Goal: Task Accomplishment & Management: Manage account settings

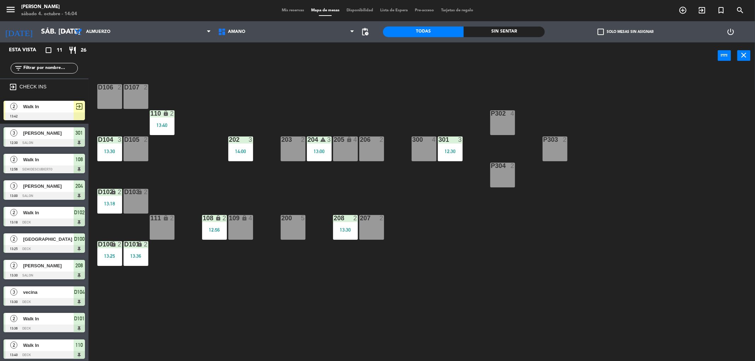
click at [77, 106] on span "exit_to_app" at bounding box center [79, 106] width 8 height 8
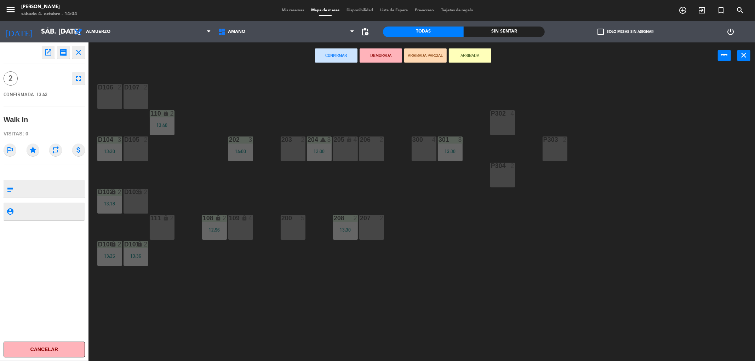
click at [350, 54] on button "Confirmar" at bounding box center [336, 55] width 42 height 14
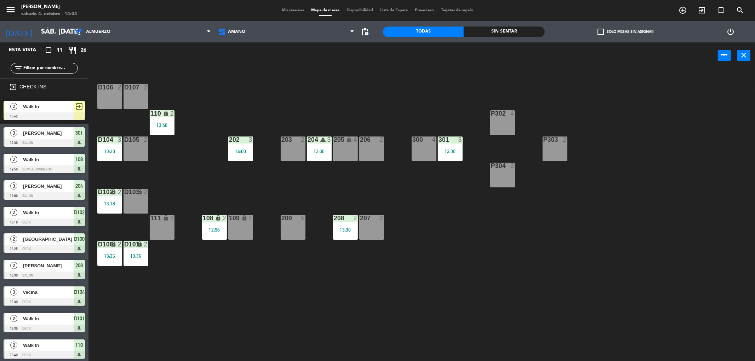
click at [239, 300] on div "D106 2 D107 2 P302 4 110 lock 2 13:40 202 3 14:00 203 2 204 warning 3 13:00 206…" at bounding box center [425, 217] width 659 height 292
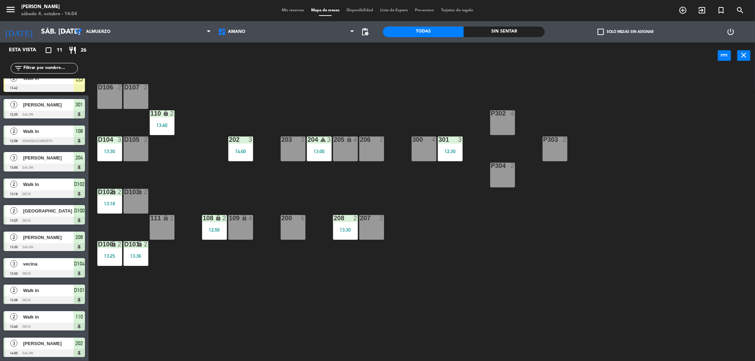
click at [58, 341] on span "[PERSON_NAME]" at bounding box center [48, 343] width 51 height 7
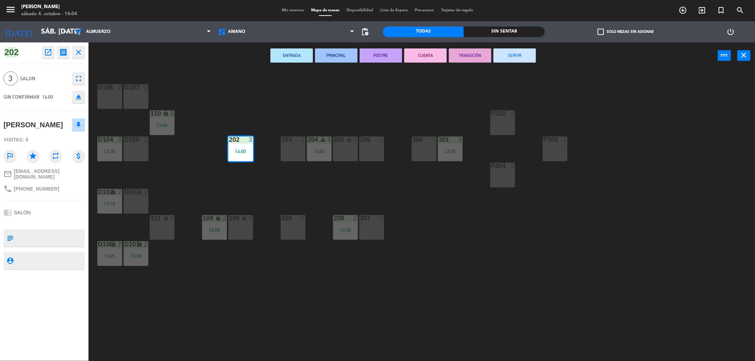
click at [79, 53] on icon "close" at bounding box center [78, 52] width 8 height 8
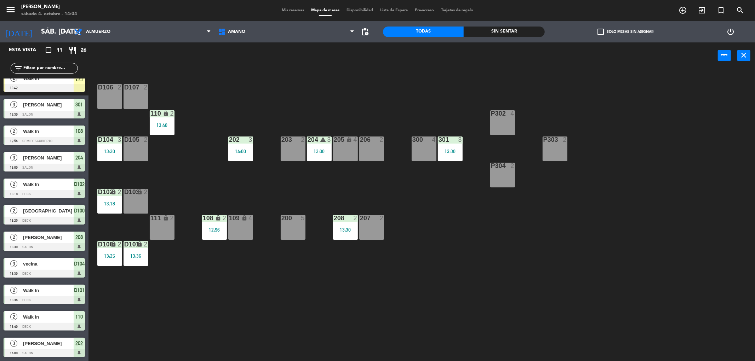
click at [246, 92] on div "D106 2 D107 2 P302 4 110 lock 2 13:40 202 3 14:00 203 2 204 warning 3 13:00 206…" at bounding box center [425, 217] width 659 height 292
click at [201, 271] on div "D106 2 D107 2 P302 4 110 lock 2 13:40 202 3 14:00 203 2 204 warning 3 13:00 206…" at bounding box center [425, 217] width 659 height 292
click at [564, 144] on div "P303 2" at bounding box center [554, 149] width 25 height 25
click at [363, 53] on button "WALK IN" at bounding box center [358, 55] width 42 height 14
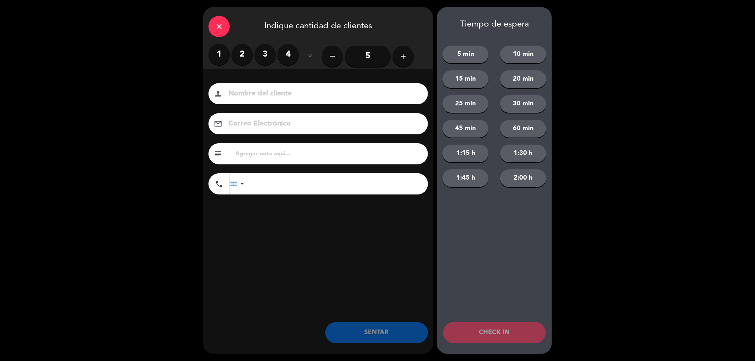
click at [381, 337] on button "SENTAR" at bounding box center [376, 332] width 103 height 21
click at [218, 25] on icon "close" at bounding box center [219, 26] width 8 height 8
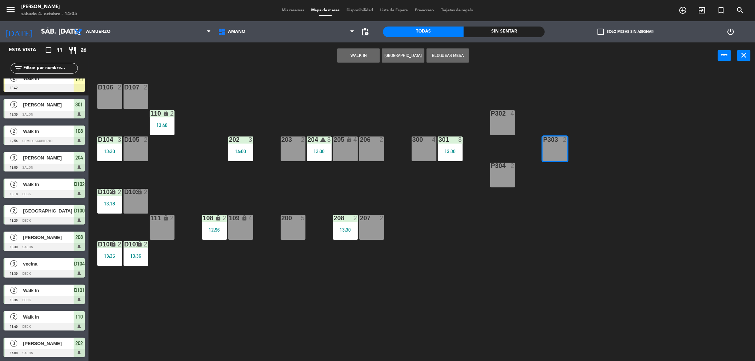
click at [557, 143] on div "P303 2" at bounding box center [554, 140] width 25 height 7
click at [568, 156] on div "D106 2 D107 2 P302 4 110 lock 2 13:40 202 3 14:00 203 2 204 warning 3 13:00 206…" at bounding box center [425, 217] width 659 height 292
click at [555, 149] on div "P303 2" at bounding box center [554, 149] width 25 height 25
click at [355, 59] on button "WALK IN" at bounding box center [358, 55] width 42 height 14
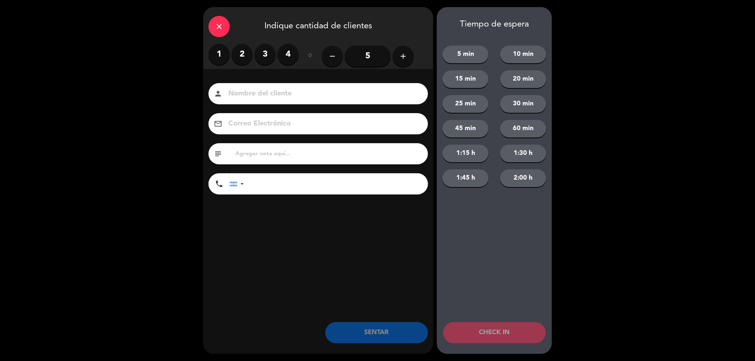
click at [241, 57] on label "2" at bounding box center [241, 54] width 21 height 21
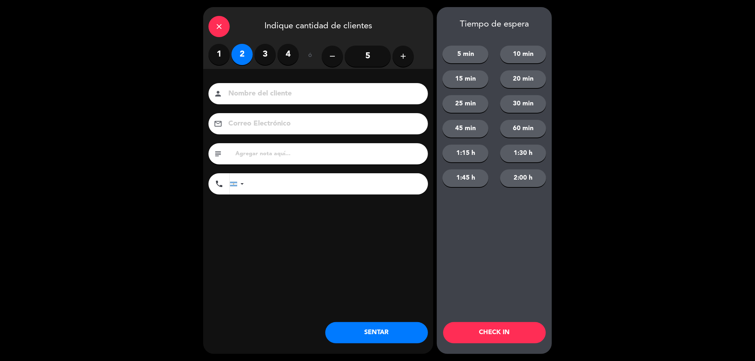
click at [356, 330] on button "SENTAR" at bounding box center [376, 332] width 103 height 21
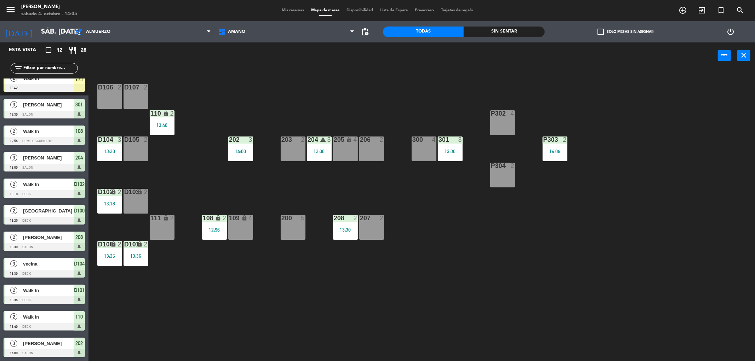
click at [503, 121] on div "P302 4" at bounding box center [502, 122] width 25 height 25
click at [369, 55] on button "WALK IN" at bounding box center [358, 55] width 42 height 14
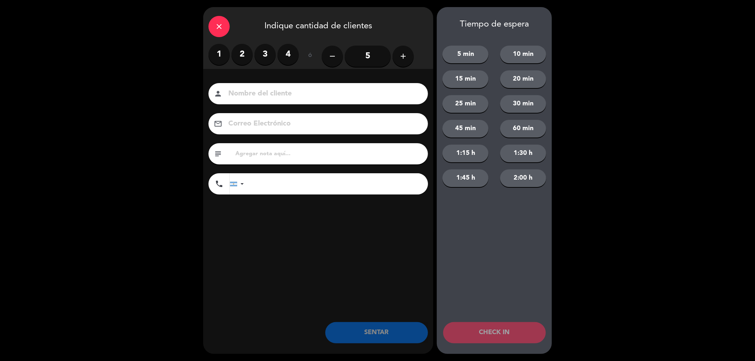
click at [238, 53] on label "2" at bounding box center [241, 54] width 21 height 21
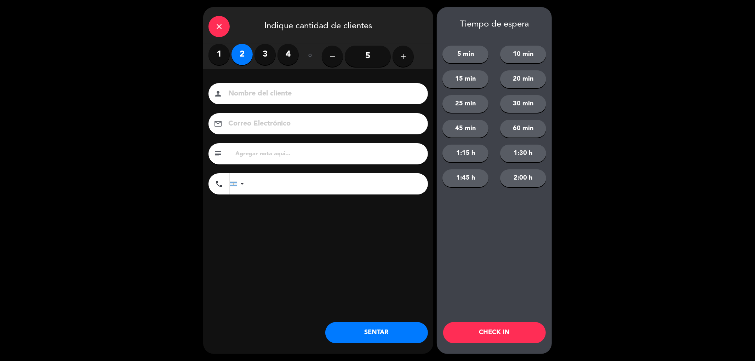
click at [374, 337] on button "SENTAR" at bounding box center [376, 332] width 103 height 21
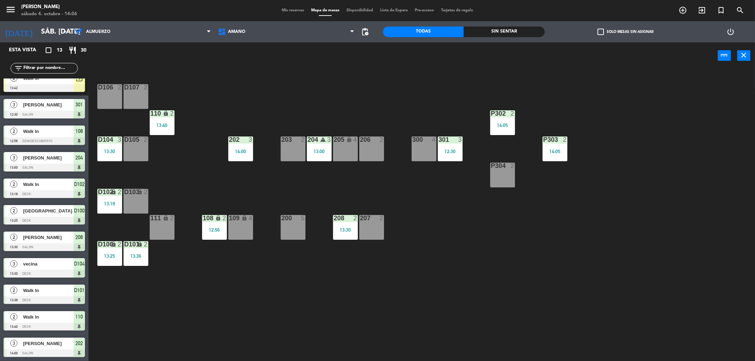
click at [419, 143] on div "300 4" at bounding box center [423, 140] width 25 height 7
click at [350, 58] on button "WALK IN" at bounding box center [358, 55] width 42 height 14
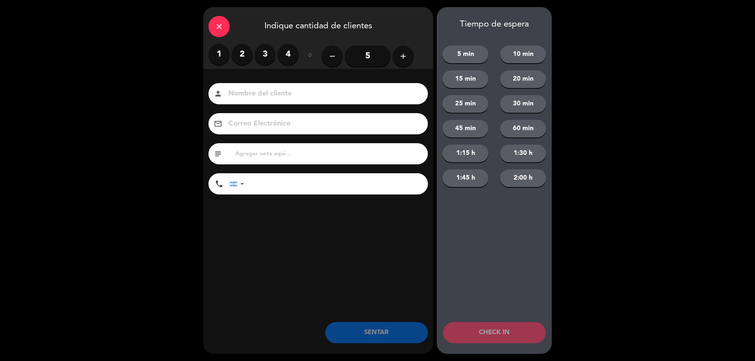
click at [267, 54] on label "3" at bounding box center [264, 54] width 21 height 21
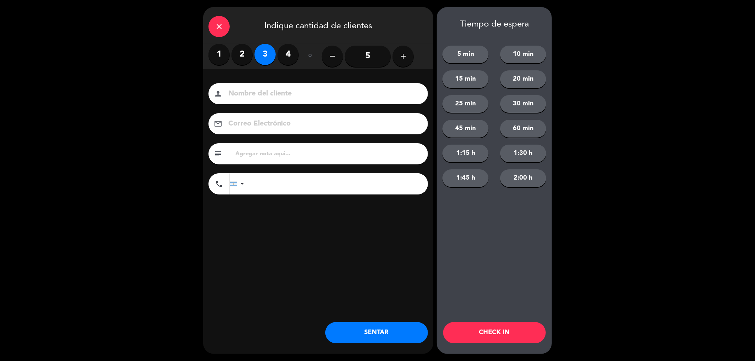
click at [372, 337] on button "SENTAR" at bounding box center [376, 332] width 103 height 21
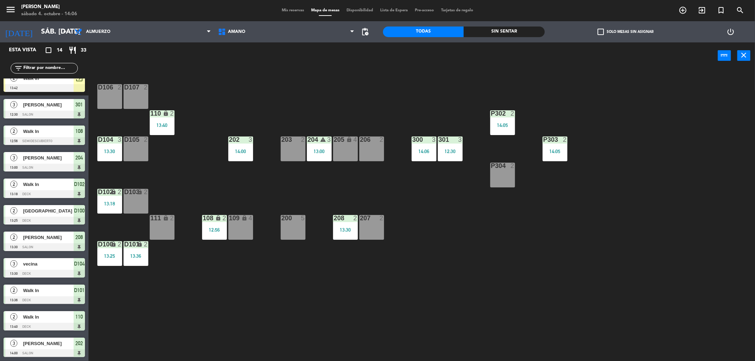
click at [185, 151] on div "D106 2 D107 2 P302 2 14:05 110 lock 2 13:40 202 3 14:00 203 2 204 warning 3 13:…" at bounding box center [425, 217] width 659 height 292
click at [165, 263] on div "D106 2 D107 2 P302 2 14:05 110 lock 2 13:40 202 3 14:00 203 2 204 warning 3 13:…" at bounding box center [425, 217] width 659 height 292
click at [139, 200] on div "D103 lock 2" at bounding box center [135, 201] width 25 height 25
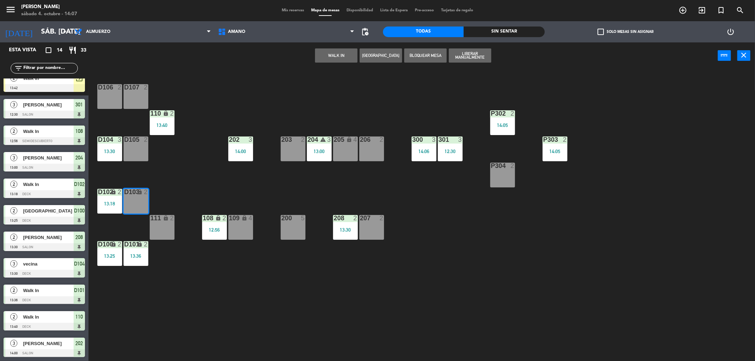
click at [336, 58] on button "WALK IN" at bounding box center [336, 55] width 42 height 14
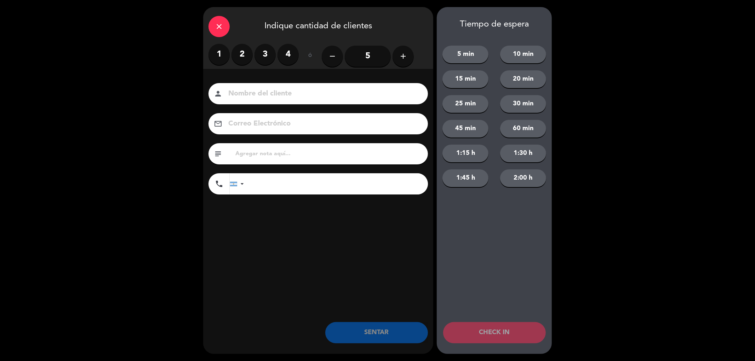
click at [241, 50] on label "2" at bounding box center [241, 54] width 21 height 21
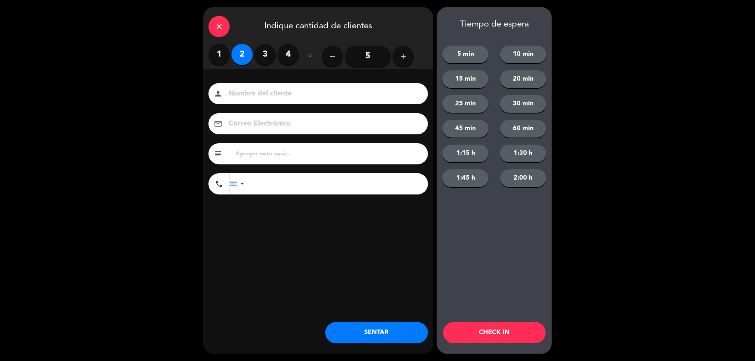
click at [374, 330] on button "SENTAR" at bounding box center [376, 332] width 103 height 21
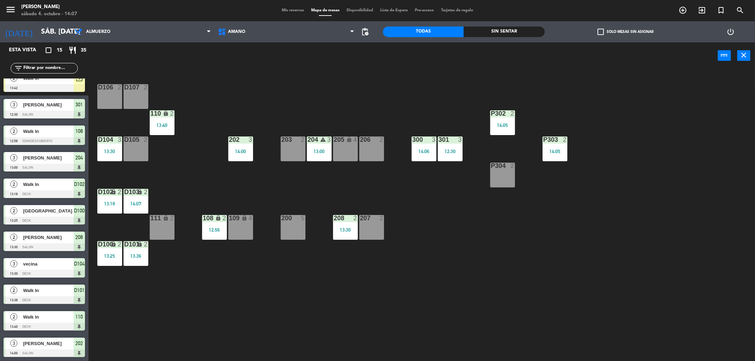
click at [111, 103] on div "D106 2" at bounding box center [109, 96] width 25 height 25
click at [114, 92] on div "D106 2" at bounding box center [109, 96] width 25 height 25
click at [121, 96] on div "D106 2" at bounding box center [109, 96] width 25 height 25
click at [352, 52] on button "WALK IN" at bounding box center [358, 55] width 42 height 14
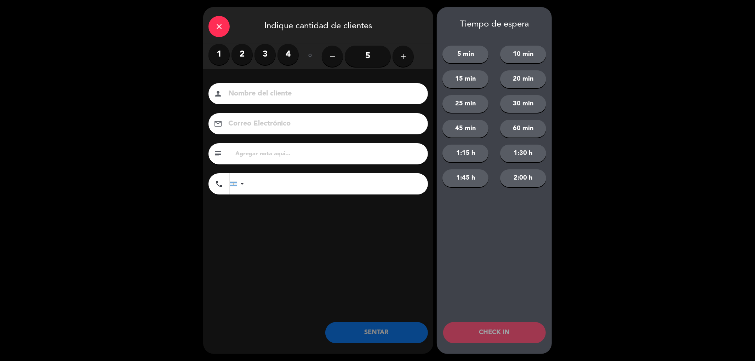
click at [240, 57] on label "2" at bounding box center [241, 54] width 21 height 21
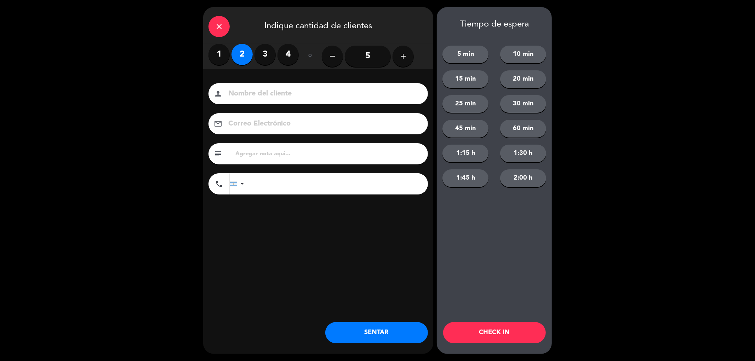
click at [350, 330] on button "SENTAR" at bounding box center [376, 332] width 103 height 21
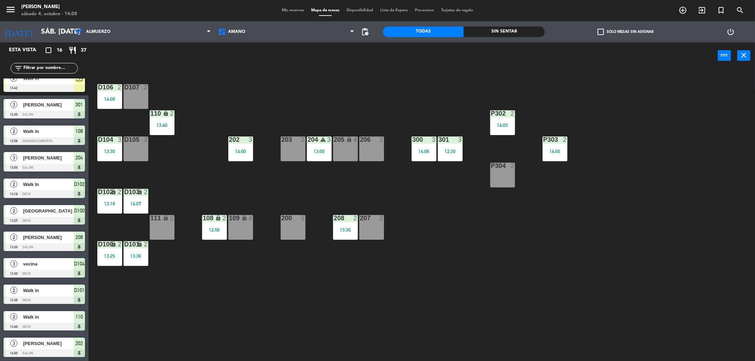
click at [260, 302] on div "D106 2 14:08 D107 2 P302 2 14:05 110 lock 2 13:40 202 3 14:00 203 2 204 warning…" at bounding box center [425, 217] width 659 height 292
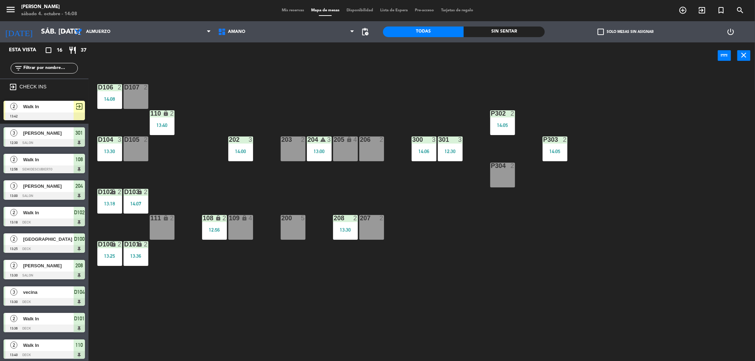
click at [23, 106] on div "2 Walk In 13:42 exit_to_app" at bounding box center [44, 110] width 88 height 27
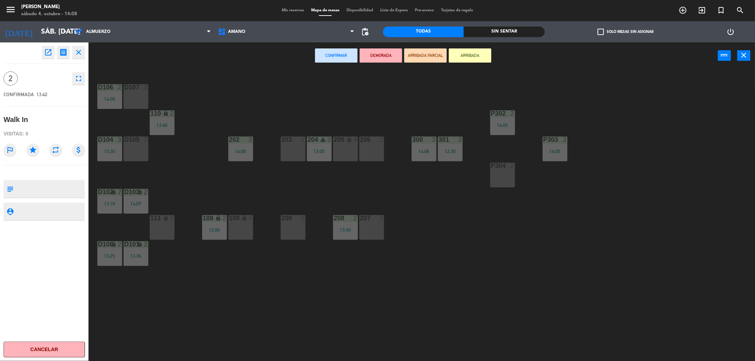
click at [464, 56] on button "ARRIBADA" at bounding box center [470, 55] width 42 height 14
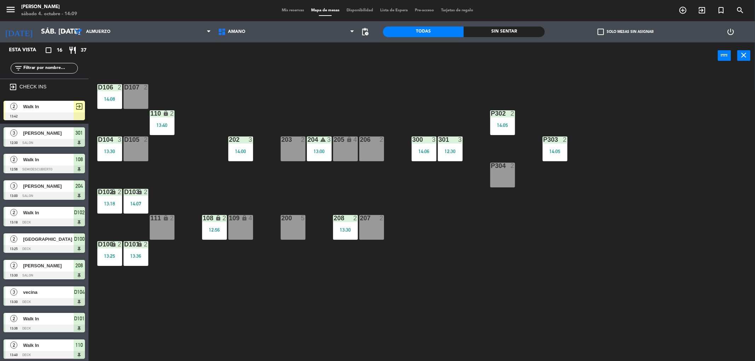
click at [79, 111] on div "exit_to_app" at bounding box center [79, 107] width 11 height 12
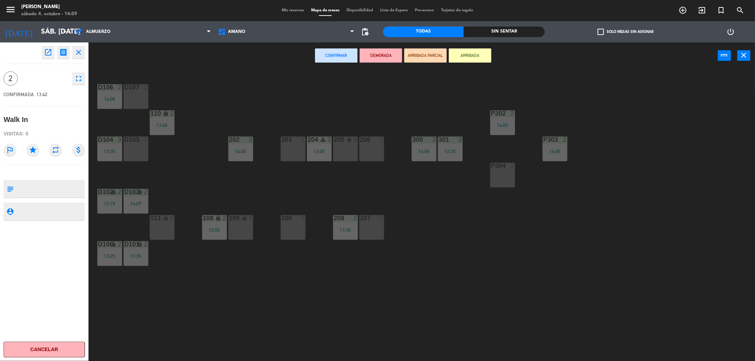
click at [464, 56] on button "ARRIBADA" at bounding box center [470, 55] width 42 height 14
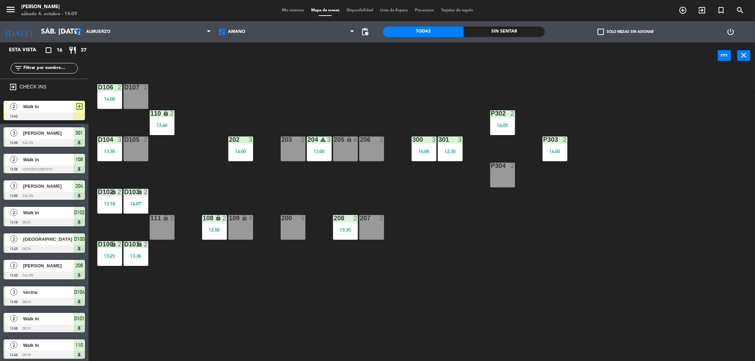
click at [61, 113] on div at bounding box center [44, 117] width 81 height 8
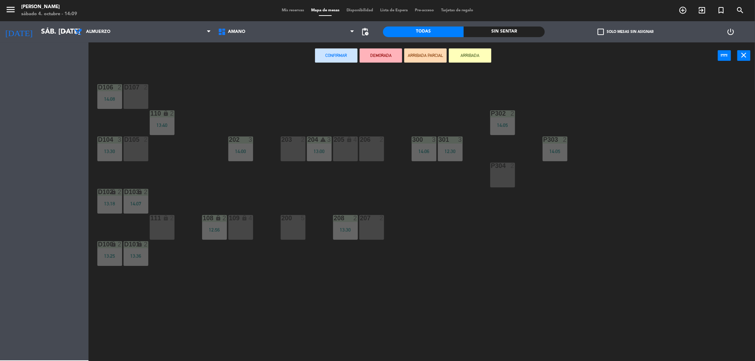
click at [61, 113] on div "Esta vista crop_square 16 restaurant 37 filter_list exit_to_app CHECK INS 2 Wal…" at bounding box center [44, 201] width 88 height 319
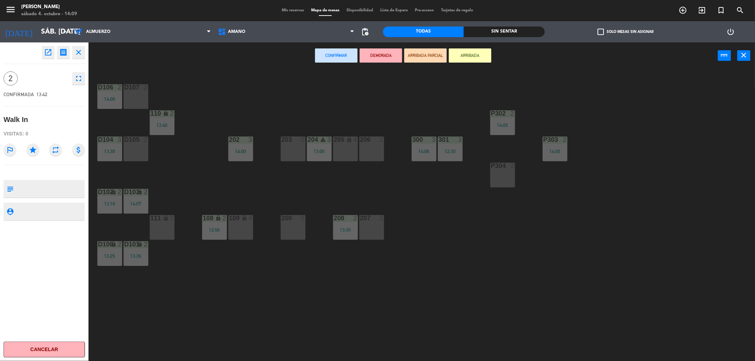
click at [81, 82] on icon "fullscreen" at bounding box center [78, 78] width 8 height 8
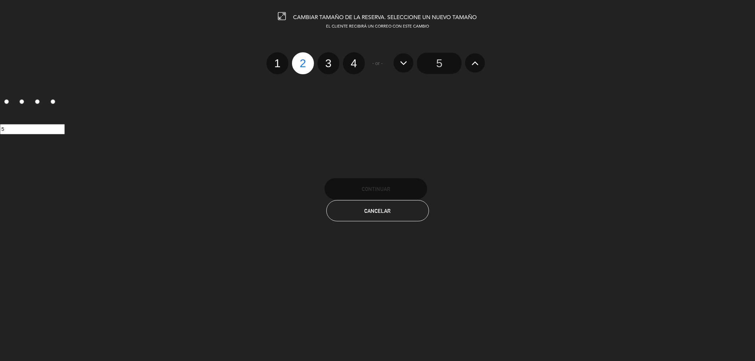
click at [299, 64] on label "2" at bounding box center [303, 63] width 22 height 22
click at [300, 59] on input "2" at bounding box center [302, 57] width 5 height 5
radio input "true"
radio input "false"
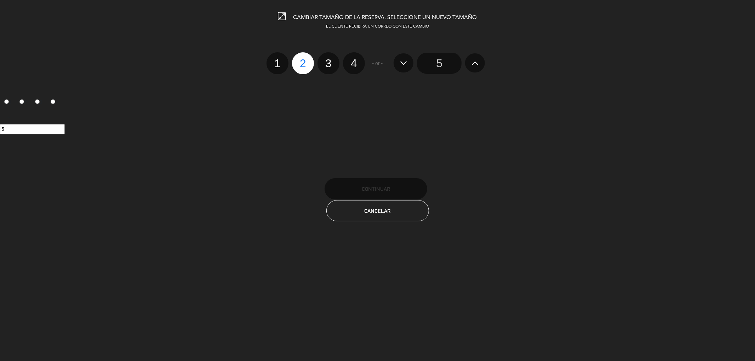
radio input "false"
radio input "true"
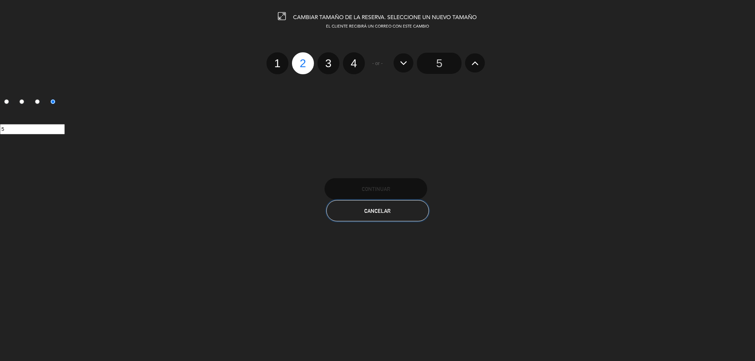
click at [387, 211] on span "Cancelar" at bounding box center [377, 211] width 26 height 6
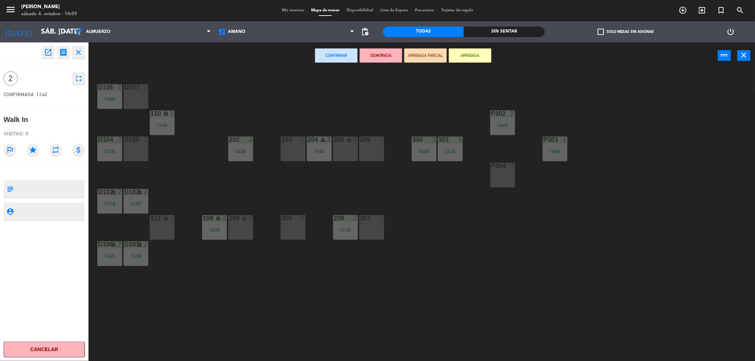
click at [62, 54] on icon "receipt" at bounding box center [63, 52] width 8 height 8
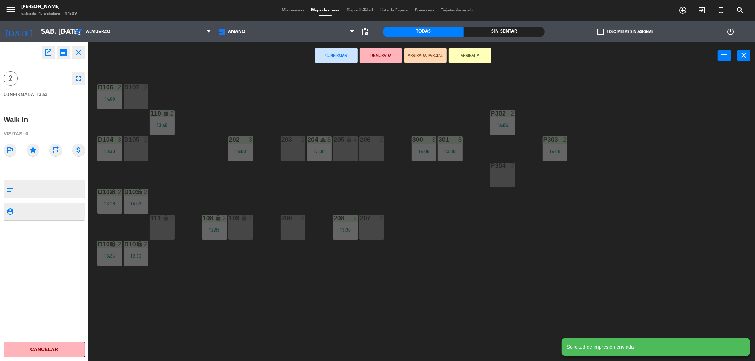
click at [83, 51] on button "close" at bounding box center [78, 52] width 13 height 13
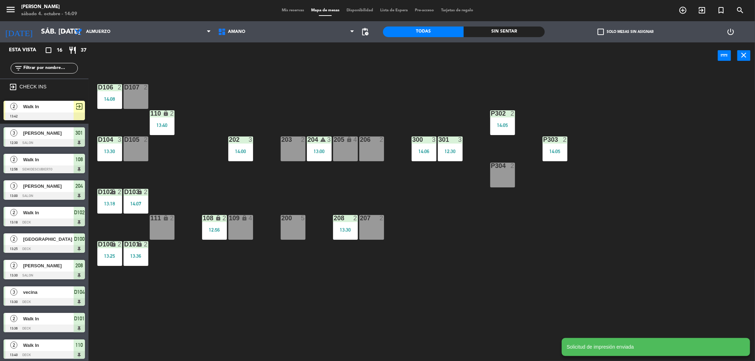
click at [263, 290] on div "D106 2 14:08 D107 2 P302 2 14:05 110 lock 2 13:40 202 3 14:00 203 2 204 warning…" at bounding box center [425, 217] width 659 height 292
click at [57, 104] on span "Walk In" at bounding box center [48, 106] width 51 height 7
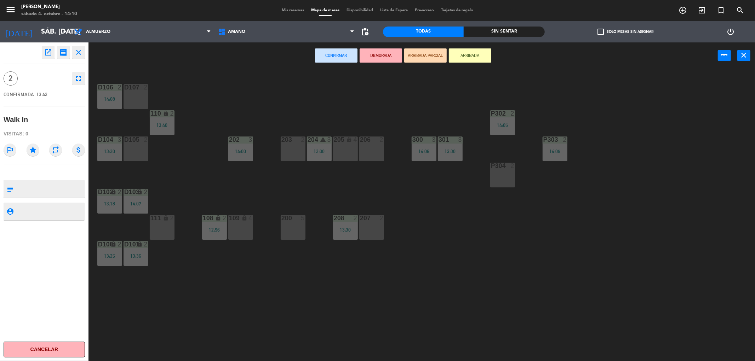
click at [83, 55] on button "close" at bounding box center [78, 52] width 13 height 13
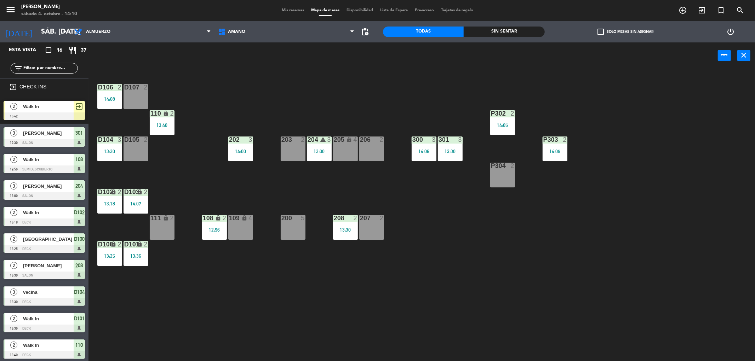
click at [51, 110] on span "Walk In" at bounding box center [48, 106] width 51 height 7
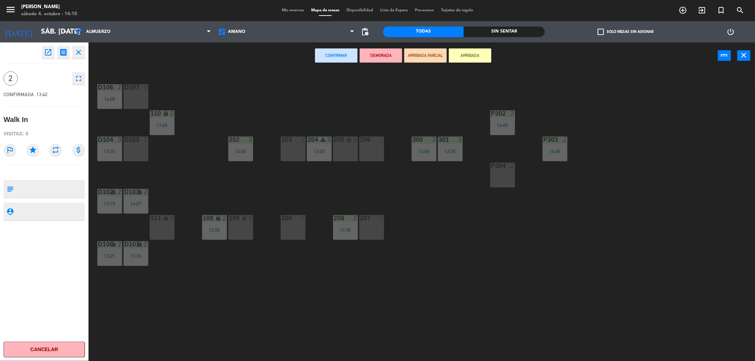
click at [462, 56] on button "ARRIBADA" at bounding box center [470, 55] width 42 height 14
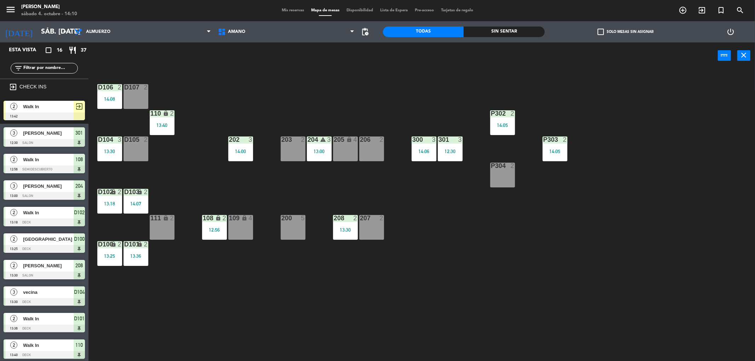
click at [76, 107] on span "exit_to_app" at bounding box center [79, 106] width 8 height 8
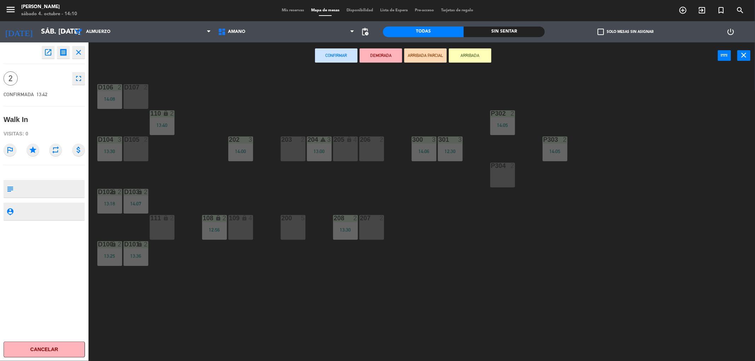
click at [476, 57] on button "ARRIBADA" at bounding box center [470, 55] width 42 height 14
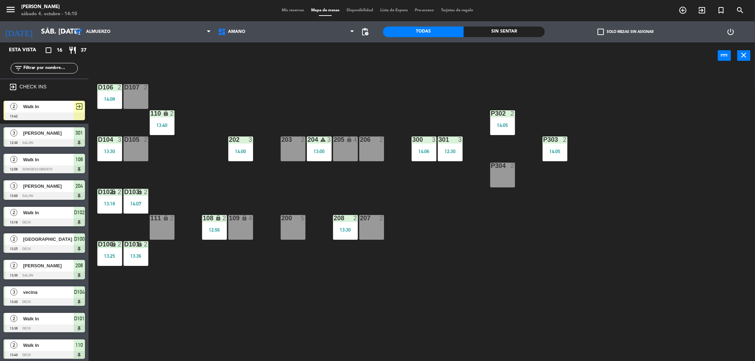
click at [45, 104] on span "Walk In" at bounding box center [48, 106] width 51 height 7
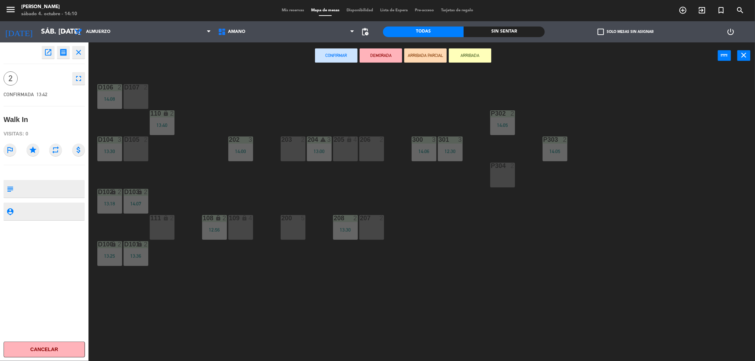
click at [335, 55] on button "Confirmar" at bounding box center [336, 55] width 42 height 14
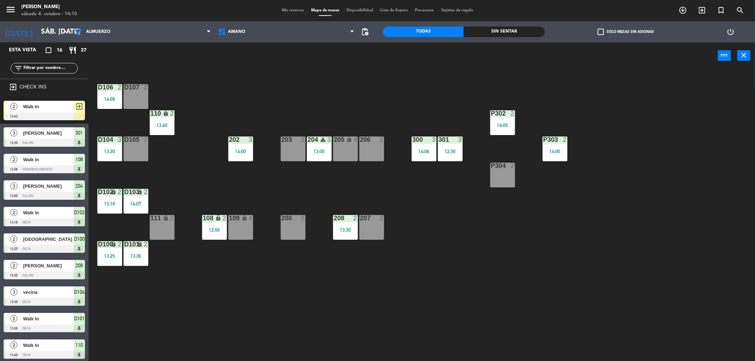
click at [54, 104] on span "Walk In" at bounding box center [48, 106] width 51 height 7
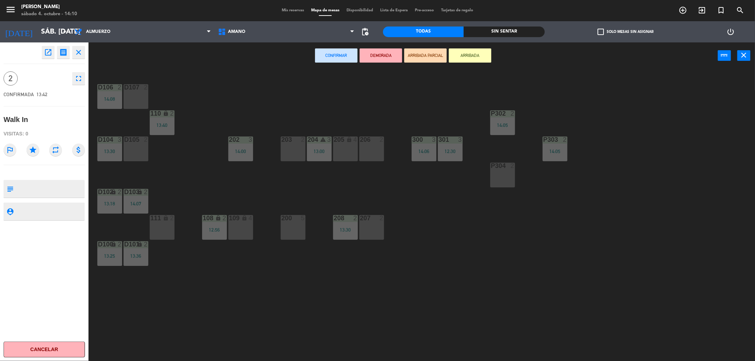
click at [466, 58] on button "ARRIBADA" at bounding box center [470, 55] width 42 height 14
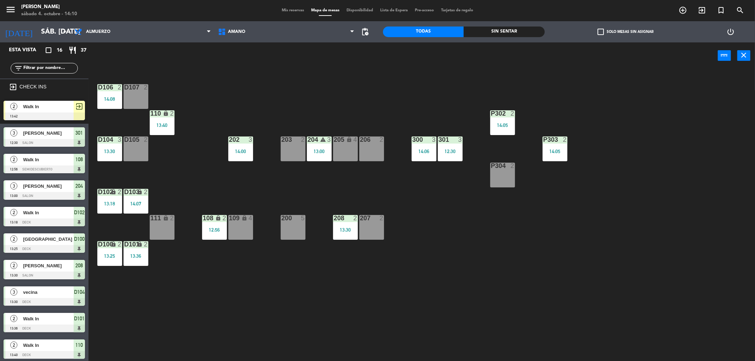
click at [230, 108] on div "D106 2 14:08 D107 2 P302 2 14:05 110 lock 2 13:40 202 3 14:00 203 2 204 warning…" at bounding box center [425, 217] width 659 height 292
click at [284, 11] on span "Mis reservas" at bounding box center [292, 10] width 29 height 4
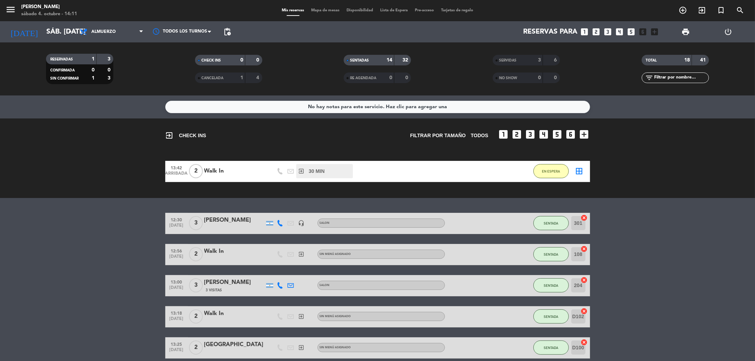
click at [309, 170] on span "30 MIN" at bounding box center [317, 171] width 16 height 8
click at [302, 171] on icon "exit_to_app" at bounding box center [301, 171] width 6 height 6
click at [562, 171] on button "EN ESPERA" at bounding box center [550, 171] width 35 height 14
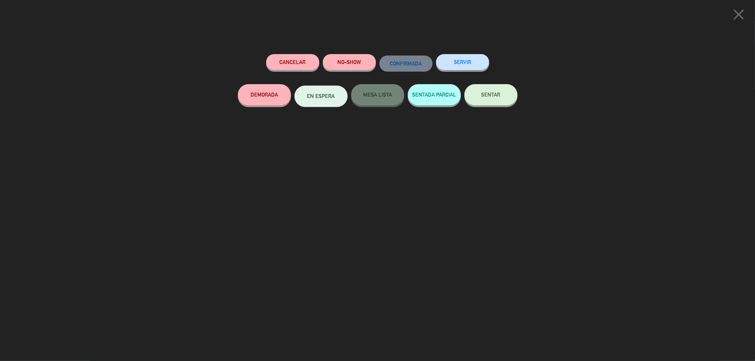
click at [495, 99] on button "SENTAR" at bounding box center [490, 94] width 53 height 21
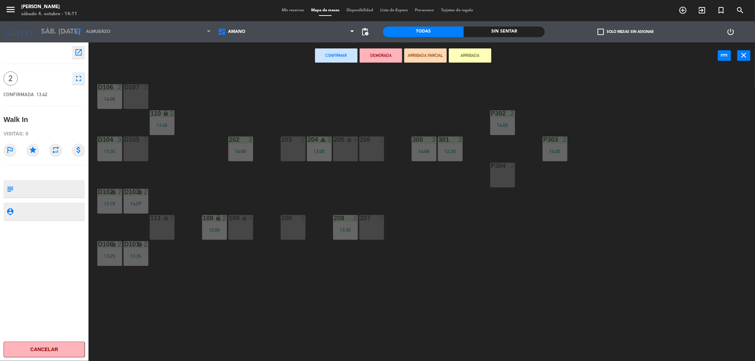
click at [349, 57] on button "Confirmar" at bounding box center [336, 55] width 42 height 14
click at [394, 56] on button "DEMORADA" at bounding box center [380, 55] width 42 height 14
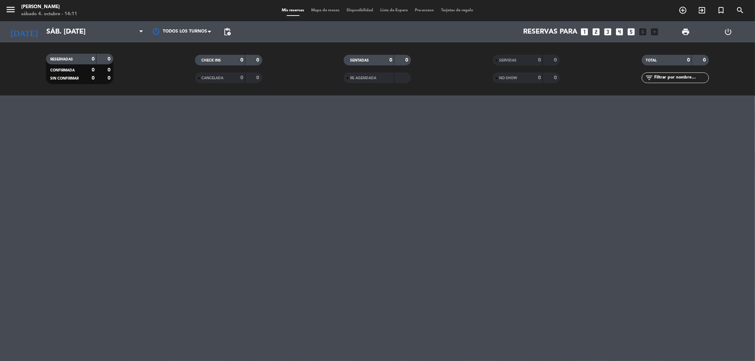
click at [434, 56] on filter-checkbox "SENTADAS 0 0" at bounding box center [377, 60] width 149 height 11
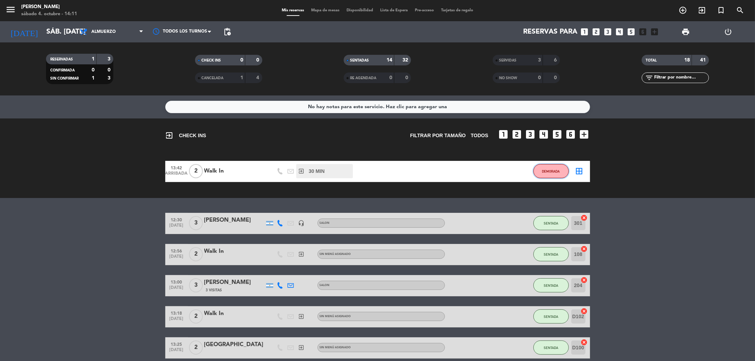
click at [552, 172] on span "DEMORADA" at bounding box center [551, 171] width 18 height 4
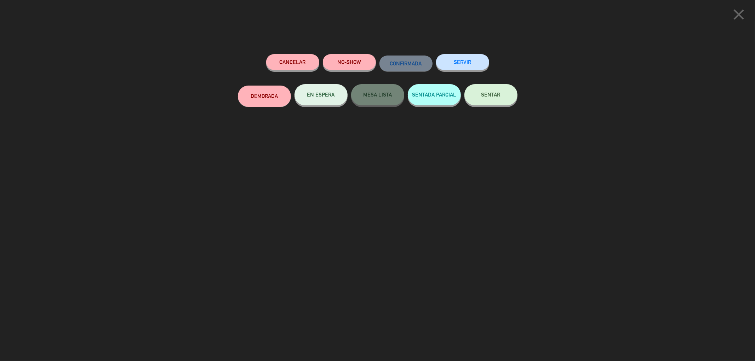
click at [491, 92] on button "SENTAR" at bounding box center [490, 94] width 53 height 21
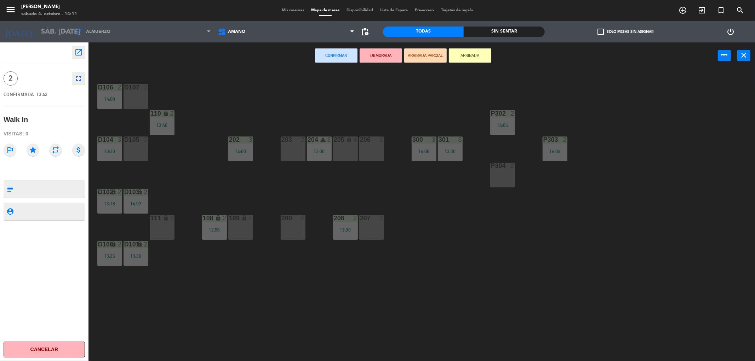
click at [293, 110] on div "D106 2 14:08 D107 2 P302 2 14:05 110 lock 2 13:40 202 3 14:00 203 2 204 warning…" at bounding box center [425, 217] width 659 height 292
click at [273, 298] on div "D106 2 14:08 D107 2 P302 2 14:05 110 lock 2 13:40 202 3 14:00 203 2 204 warning…" at bounding box center [425, 217] width 659 height 292
click at [65, 32] on icon "arrow_drop_down" at bounding box center [65, 32] width 8 height 8
click at [282, 10] on span "Mis reservas" at bounding box center [292, 10] width 29 height 4
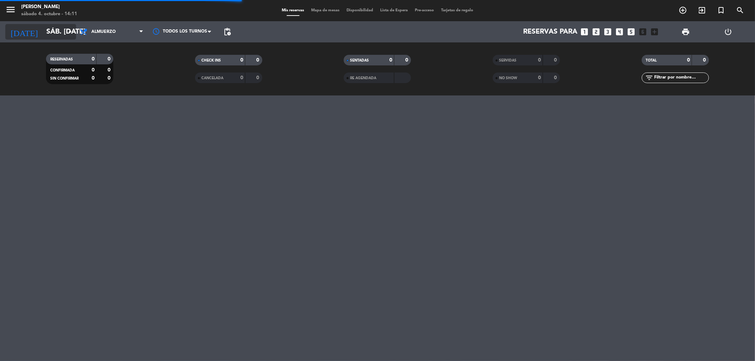
click at [62, 34] on input "sáb. [DATE]" at bounding box center [88, 32] width 90 height 16
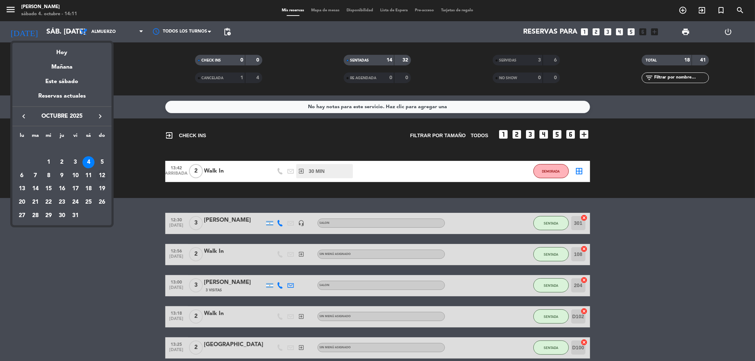
click at [104, 178] on div "12" at bounding box center [102, 176] width 12 height 12
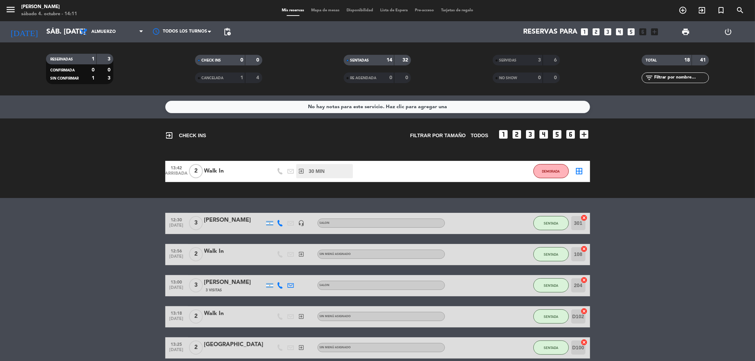
type input "dom. [DATE]"
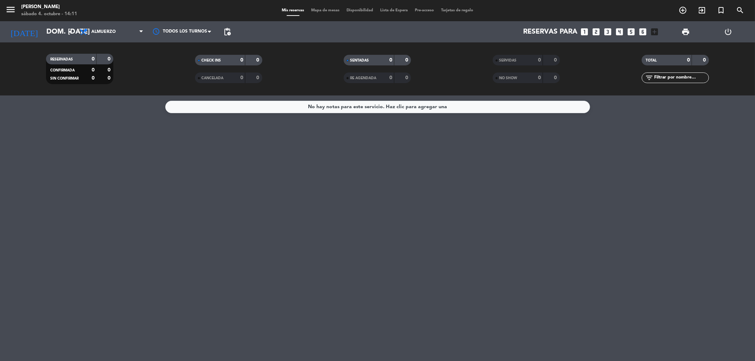
click at [321, 10] on span "Mapa de mesas" at bounding box center [324, 10] width 35 height 4
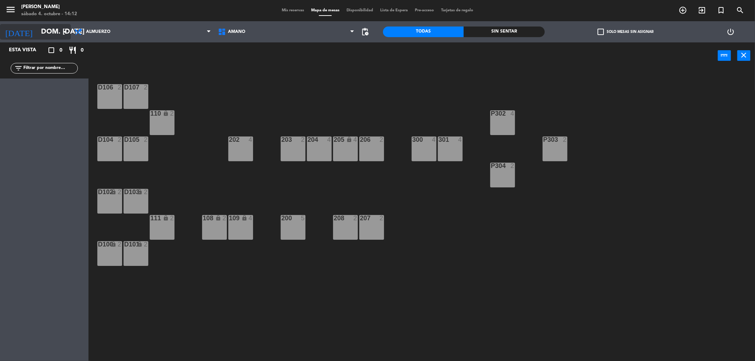
click at [58, 29] on input "dom. [DATE]" at bounding box center [83, 32] width 90 height 16
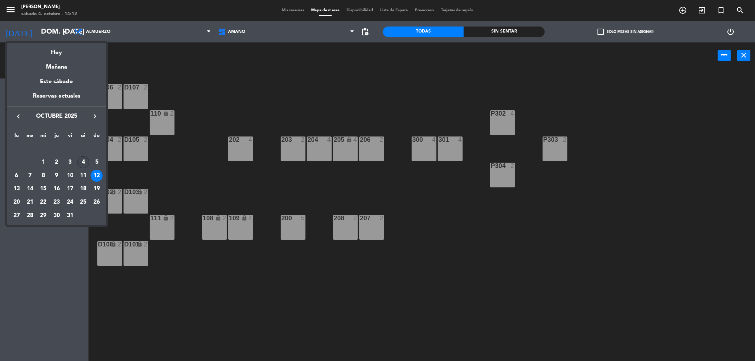
click at [84, 160] on div "4" at bounding box center [83, 162] width 12 height 12
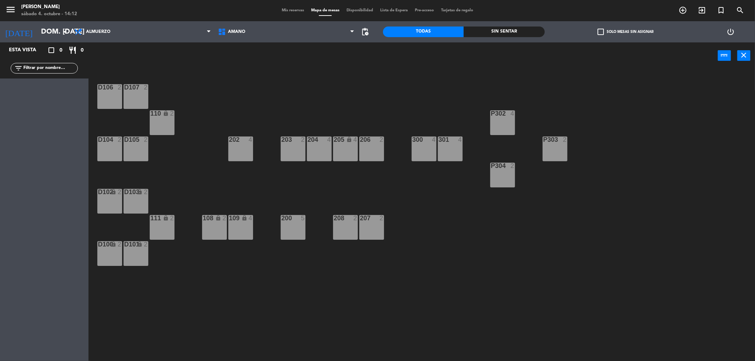
type input "sáb. [DATE]"
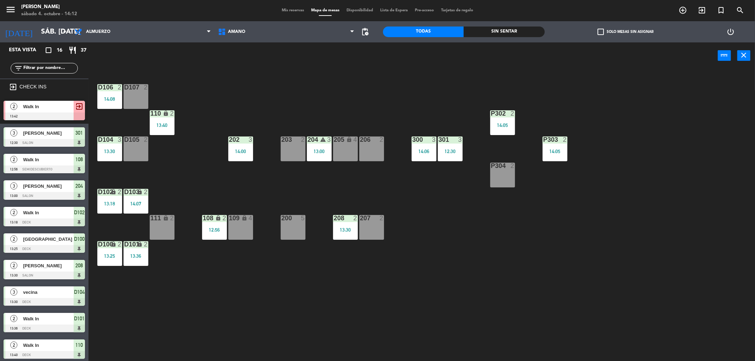
click at [263, 183] on div "D106 2 14:08 D107 2 P302 2 14:05 110 lock 2 13:40 202 3 14:00 203 2 204 warning…" at bounding box center [425, 217] width 659 height 292
click at [38, 107] on span "Walk In" at bounding box center [48, 106] width 51 height 7
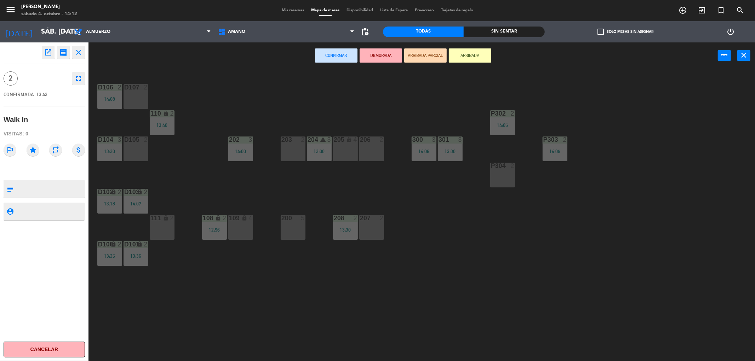
click at [52, 353] on button "Cancelar" at bounding box center [44, 350] width 81 height 16
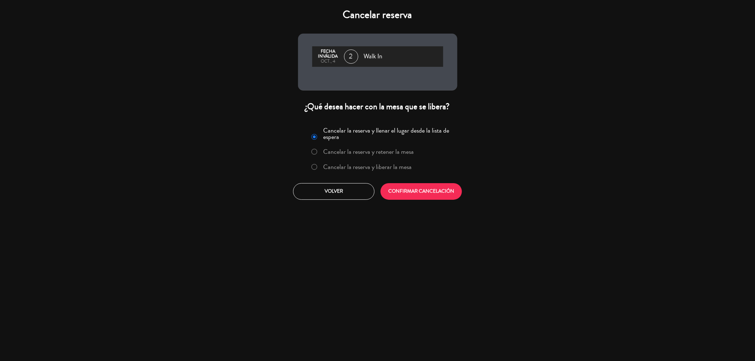
click at [370, 167] on label "Cancelar la reserva y liberar la mesa" at bounding box center [367, 167] width 88 height 6
click at [419, 192] on button "CONFIRMAR CANCELACIÓN" at bounding box center [420, 191] width 81 height 17
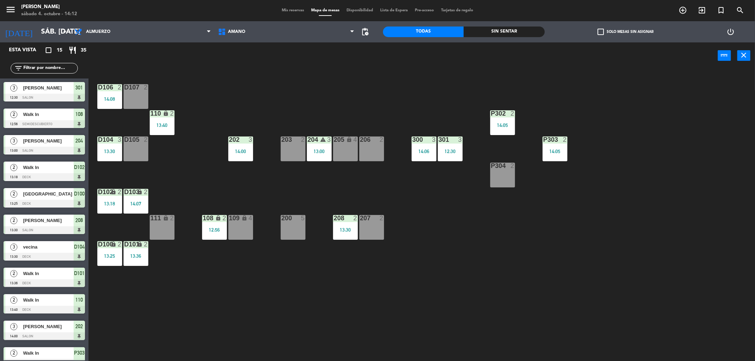
click at [436, 241] on div "D106 2 14:08 D107 2 P302 2 14:05 110 lock 2 13:40 202 3 14:00 203 2 204 warning…" at bounding box center [425, 217] width 659 height 292
click at [317, 139] on div "warning" at bounding box center [319, 140] width 12 height 7
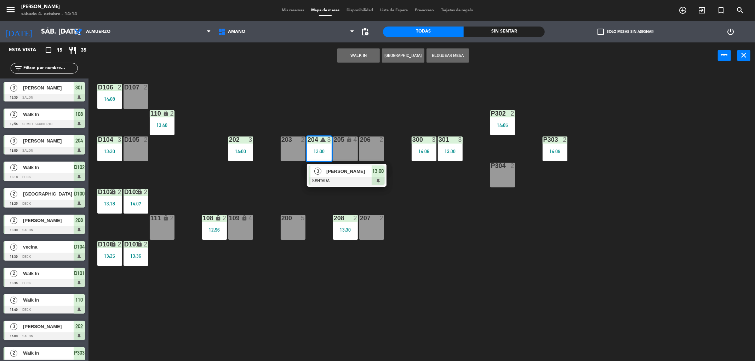
click at [221, 98] on div "D106 2 14:08 D107 2 P302 2 14:05 110 lock 2 13:40 202 3 14:00 203 2 204 warning…" at bounding box center [425, 217] width 659 height 292
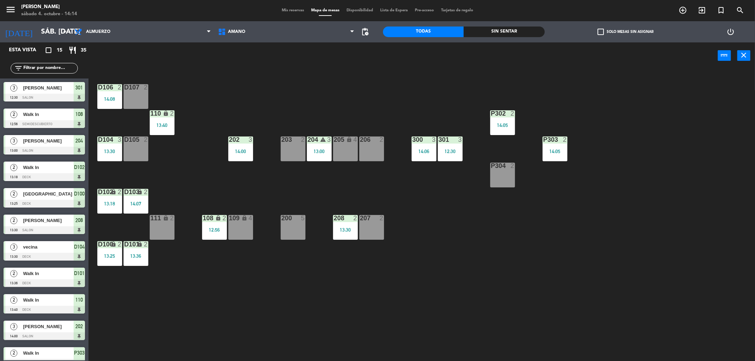
click at [286, 12] on div "Mis reservas Mapa de mesas Disponibilidad Lista de Espera Pre-acceso Tarjetas d…" at bounding box center [377, 10] width 198 height 6
click at [286, 11] on span "Mis reservas" at bounding box center [292, 10] width 29 height 4
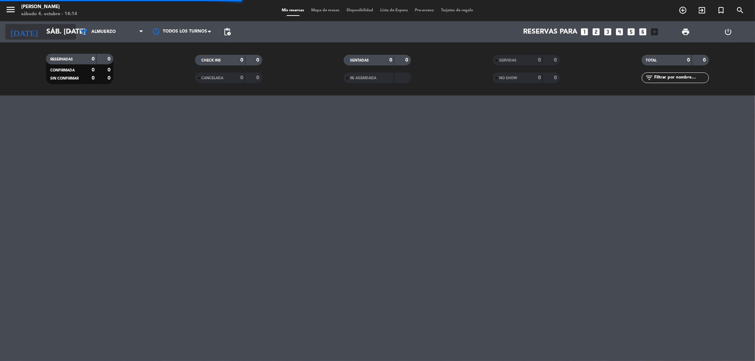
click at [43, 27] on input "sáb. [DATE]" at bounding box center [88, 32] width 90 height 16
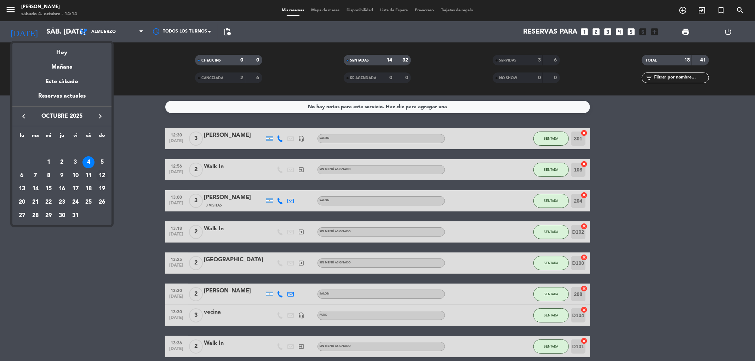
click at [105, 176] on div "12" at bounding box center [102, 176] width 12 height 12
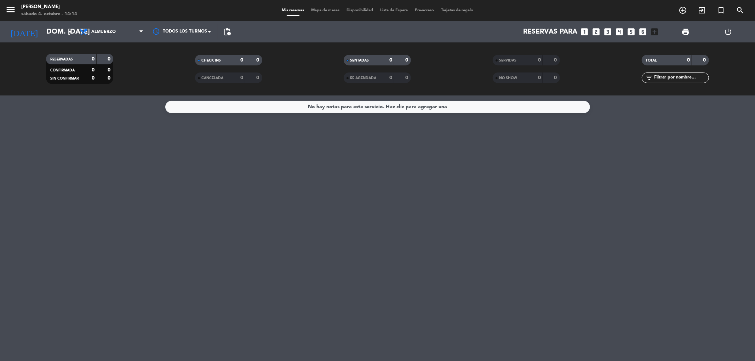
click at [389, 107] on div "No hay notas para este servicio. Haz clic para agregar una" at bounding box center [377, 107] width 139 height 8
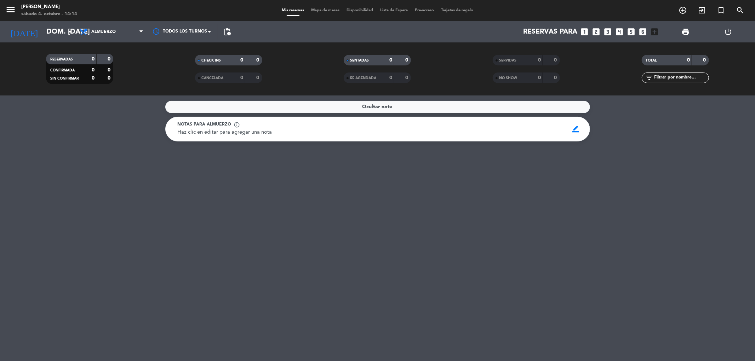
click at [223, 130] on span "Haz clic en editar para agregar una nota" at bounding box center [225, 132] width 94 height 5
click at [222, 126] on span "Notas para almuerzo" at bounding box center [205, 124] width 54 height 7
click at [577, 129] on span "border_color" at bounding box center [576, 128] width 14 height 13
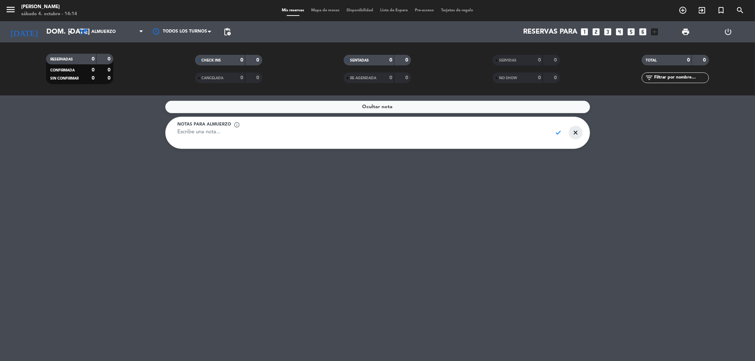
click at [574, 134] on span "close" at bounding box center [576, 132] width 14 height 13
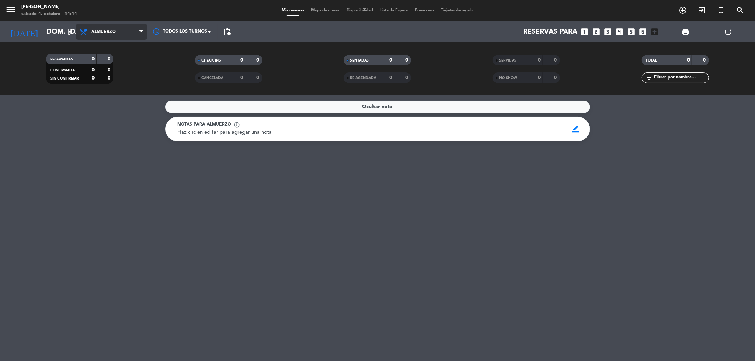
click at [114, 32] on span "Almuerzo" at bounding box center [103, 31] width 24 height 5
click at [75, 31] on input "dom. [DATE]" at bounding box center [88, 32] width 90 height 16
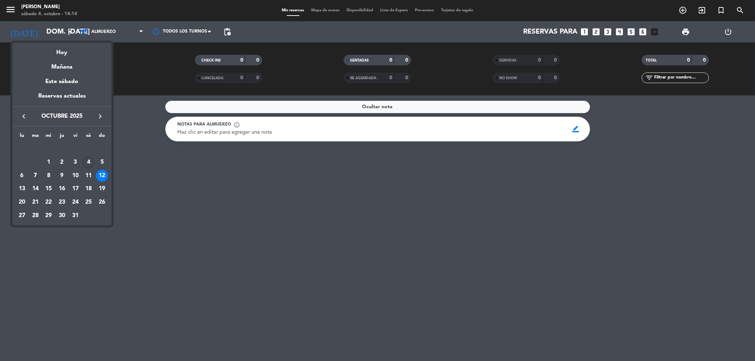
click at [93, 163] on div "4" at bounding box center [88, 162] width 12 height 12
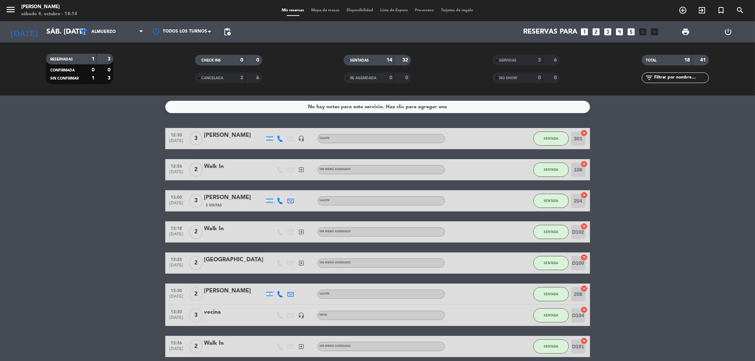
click at [65, 116] on div "No hay notas para este servicio. Haz clic para agregar una 12:30 [DATE] 3 hugo …" at bounding box center [377, 229] width 755 height 266
click at [132, 150] on bookings-row "12:30 [DATE] 3 hugo pusnet headset_mic SALON SENTADA 301 cancel 12:56 [DATE] 2 …" at bounding box center [377, 346] width 755 height 437
click at [670, 258] on bookings-row "12:30 [DATE] 3 hugo pusnet headset_mic SALON SENTADA 301 cancel 12:56 [DATE] 2 …" at bounding box center [377, 346] width 755 height 437
click at [69, 32] on icon "arrow_drop_down" at bounding box center [70, 32] width 8 height 8
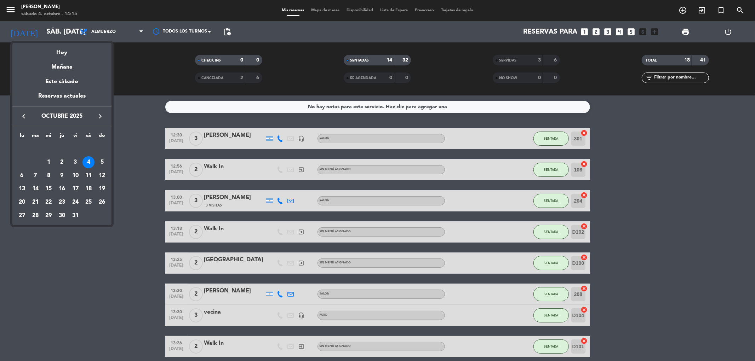
click at [139, 94] on div at bounding box center [377, 180] width 755 height 361
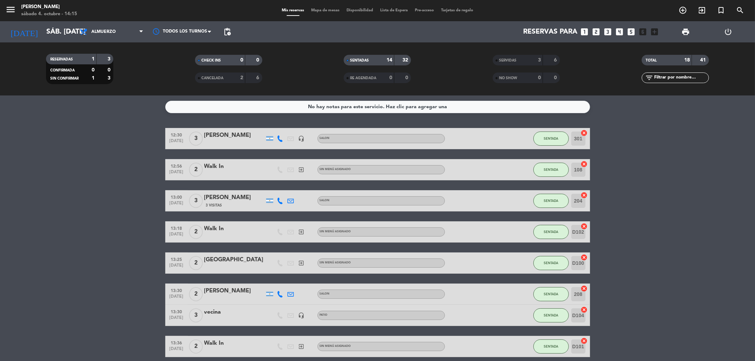
click at [130, 143] on bookings-row "12:30 [DATE] 3 hugo pusnet headset_mic SALON SENTADA 301 cancel 12:56 [DATE] 2 …" at bounding box center [377, 346] width 755 height 437
click at [68, 31] on icon "arrow_drop_down" at bounding box center [70, 32] width 8 height 8
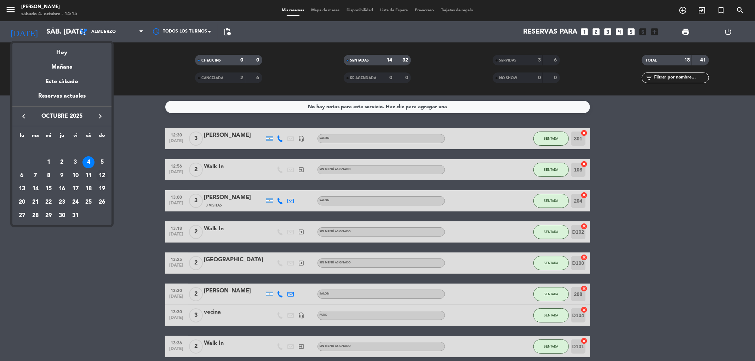
click at [103, 177] on div "12" at bounding box center [102, 176] width 12 height 12
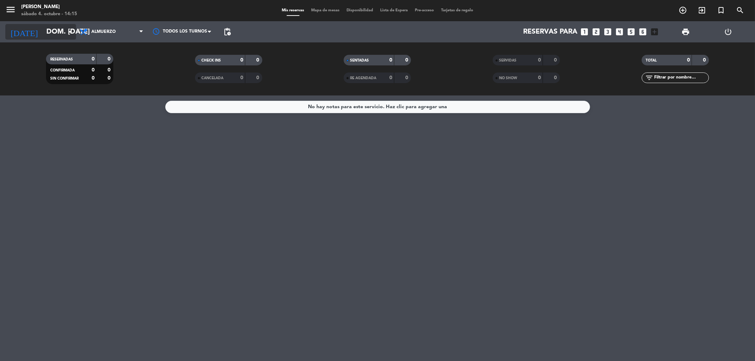
click at [71, 32] on icon "arrow_drop_down" at bounding box center [70, 32] width 8 height 8
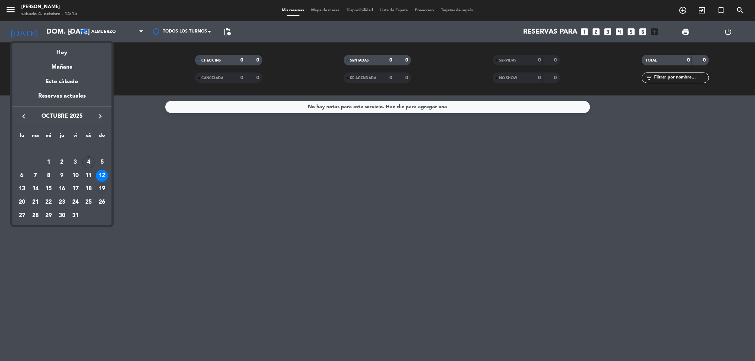
click at [103, 188] on div "19" at bounding box center [102, 189] width 12 height 12
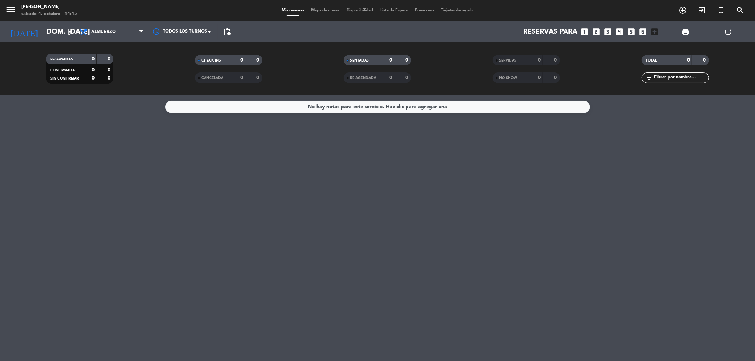
type input "dom. [DATE]"
click at [114, 33] on span "Almuerzo" at bounding box center [103, 31] width 24 height 5
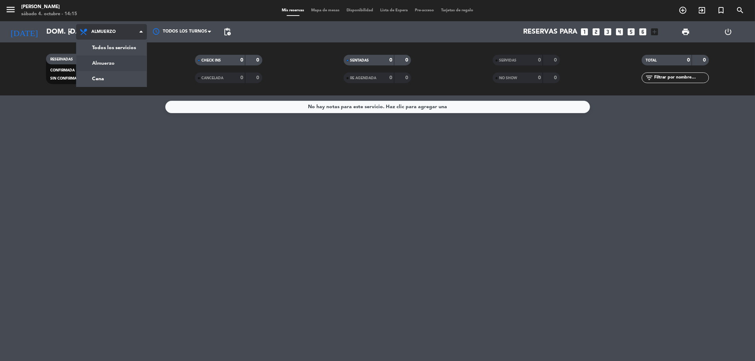
click at [114, 33] on span "Almuerzo" at bounding box center [103, 31] width 24 height 5
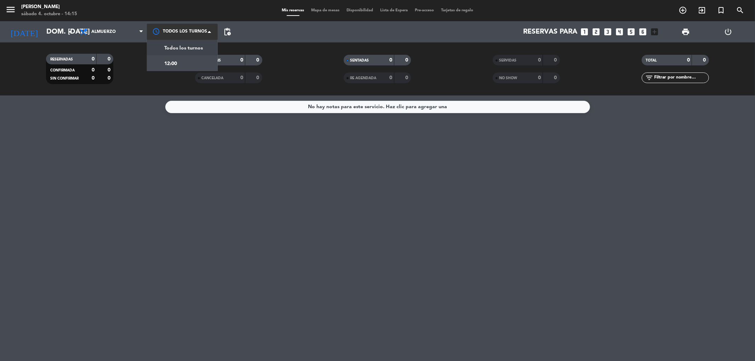
click at [192, 34] on div at bounding box center [182, 32] width 71 height 16
click at [134, 98] on div "No hay notas para este servicio. Haz clic para agregar una" at bounding box center [377, 229] width 755 height 266
click at [609, 32] on icon "looks_3" at bounding box center [607, 31] width 9 height 9
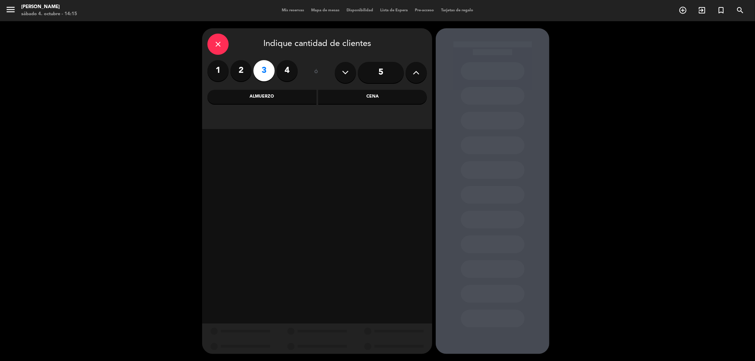
click at [282, 75] on label "4" at bounding box center [286, 70] width 21 height 21
click at [277, 93] on div "Almuerzo" at bounding box center [261, 97] width 109 height 14
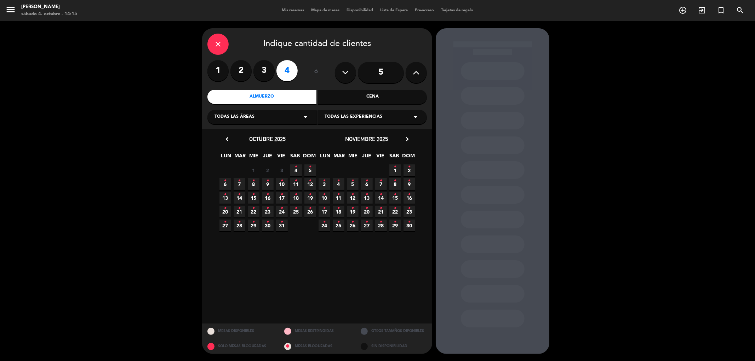
click at [311, 198] on icon "•" at bounding box center [310, 194] width 2 height 11
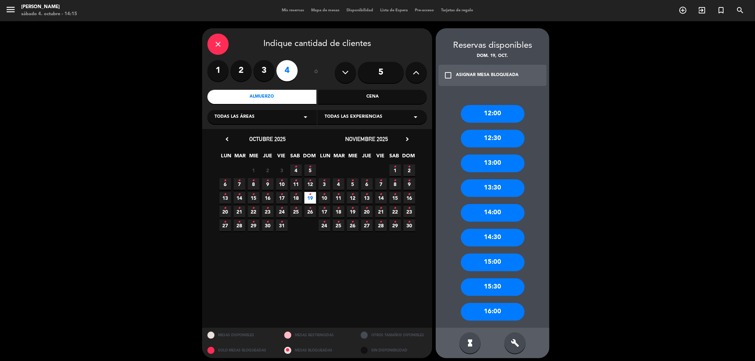
click at [503, 188] on div "13:30" at bounding box center [493, 188] width 64 height 18
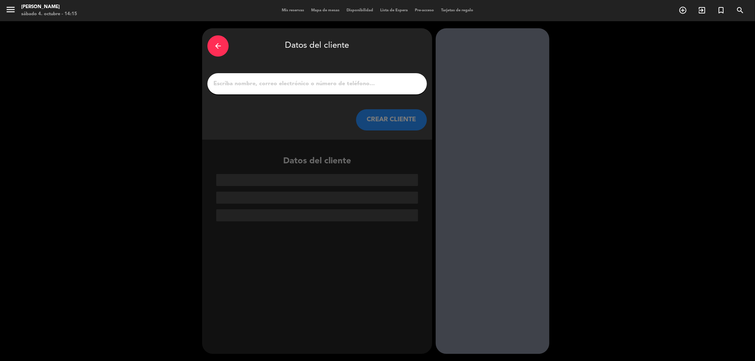
click at [309, 84] on input "1" at bounding box center [317, 84] width 209 height 10
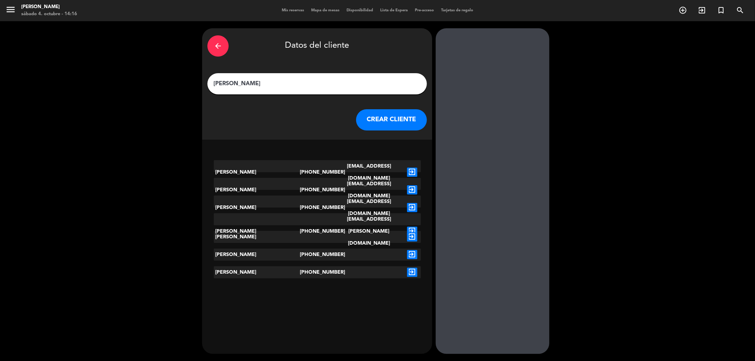
type input "[PERSON_NAME]"
click at [411, 272] on icon "exit_to_app" at bounding box center [412, 272] width 10 height 9
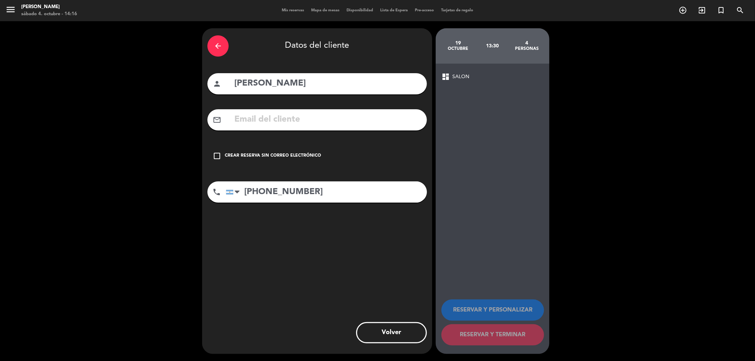
click at [218, 156] on icon "check_box_outline_blank" at bounding box center [217, 156] width 8 height 8
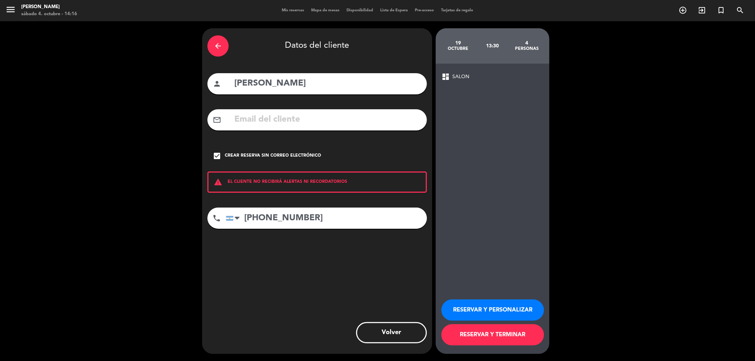
click at [501, 305] on button "RESERVAR Y PERSONALIZAR" at bounding box center [492, 310] width 103 height 21
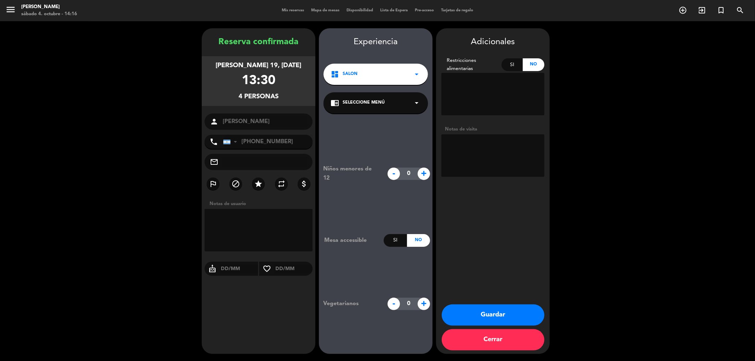
click at [371, 98] on div "chrome_reader_mode Seleccione Menú arrow_drop_down" at bounding box center [375, 102] width 104 height 21
click at [385, 83] on div "dashboard SALON arrow_drop_down" at bounding box center [375, 74] width 104 height 21
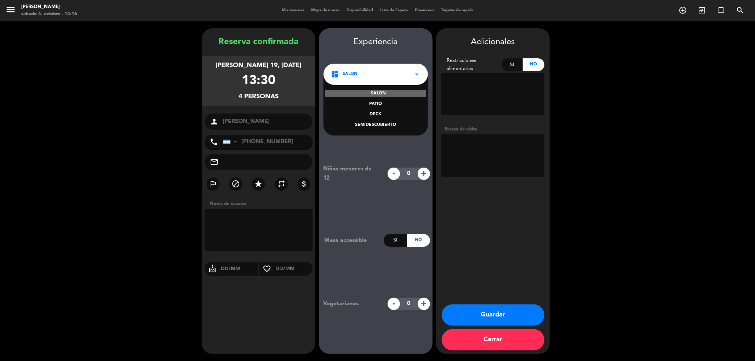
click at [388, 96] on div "SALON" at bounding box center [375, 93] width 101 height 7
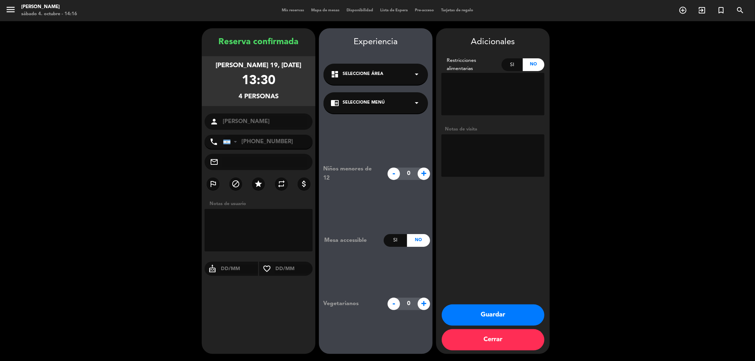
click at [389, 100] on div "chrome_reader_mode Seleccione Menú arrow_drop_down" at bounding box center [375, 102] width 104 height 21
click at [374, 123] on div "SALON" at bounding box center [375, 122] width 90 height 7
click at [372, 139] on div "Niños menores de 12 - 0 + Mesa accessible Si No Vegetarianos - 0 +" at bounding box center [376, 238] width 114 height 248
click at [496, 228] on div "Adicionales Restricciones alimentarias Si No Notas de visita Guardar Cerrar" at bounding box center [493, 191] width 114 height 326
click at [490, 154] on textarea at bounding box center [492, 155] width 103 height 42
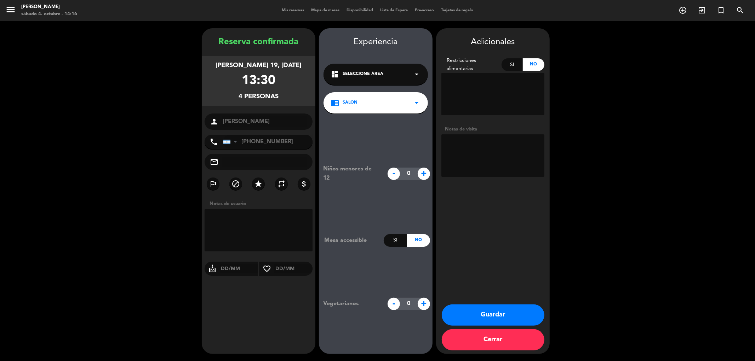
click at [490, 102] on textarea at bounding box center [492, 94] width 103 height 42
click at [489, 252] on div "Adicionales Restricciones alimentarias Si No Notas de visita Guardar Cerrar" at bounding box center [493, 191] width 114 height 326
click at [257, 226] on textarea at bounding box center [259, 230] width 108 height 42
type textarea "301"
click at [386, 94] on div "chrome_reader_mode SALON arrow_drop_down" at bounding box center [375, 102] width 104 height 21
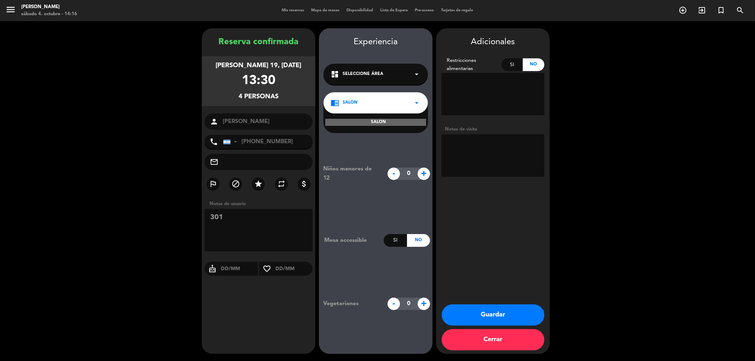
click at [385, 124] on div "SALON" at bounding box center [375, 122] width 101 height 7
click at [498, 315] on button "Guardar" at bounding box center [493, 315] width 103 height 21
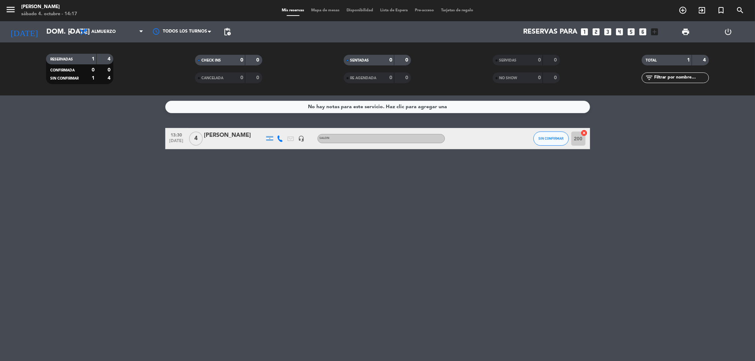
click at [585, 132] on icon "cancel" at bounding box center [584, 133] width 7 height 7
click at [580, 141] on icon "border_all" at bounding box center [579, 138] width 8 height 8
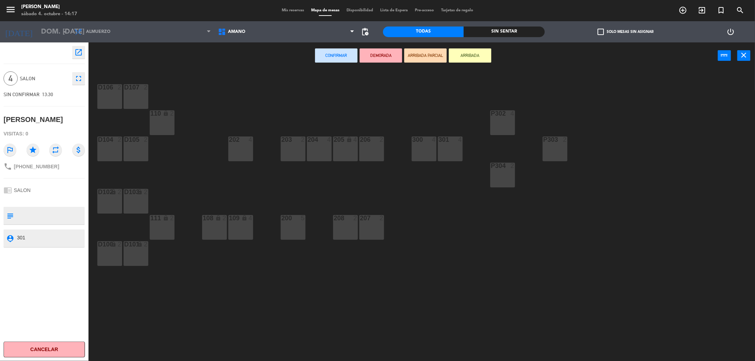
click at [231, 58] on div "Confirmar DEMORADA ARRIBADA PARCIAL ARRIBADA power_input close" at bounding box center [402, 55] width 629 height 27
click at [66, 356] on button "Cancelar" at bounding box center [44, 350] width 81 height 16
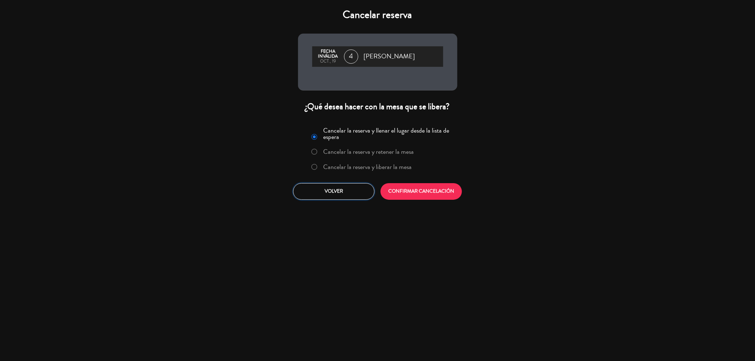
click at [341, 192] on button "Volver" at bounding box center [333, 191] width 81 height 17
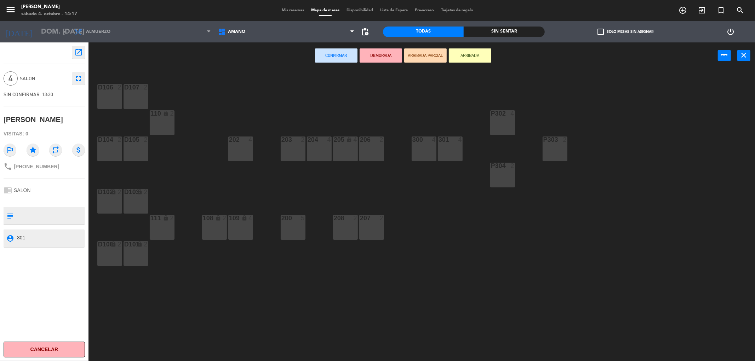
click at [295, 8] on div "Mis reservas Mapa de mesas Disponibilidad Lista de Espera Pre-acceso Tarjetas d…" at bounding box center [377, 10] width 198 height 6
click at [298, 9] on span "Mis reservas" at bounding box center [292, 10] width 29 height 4
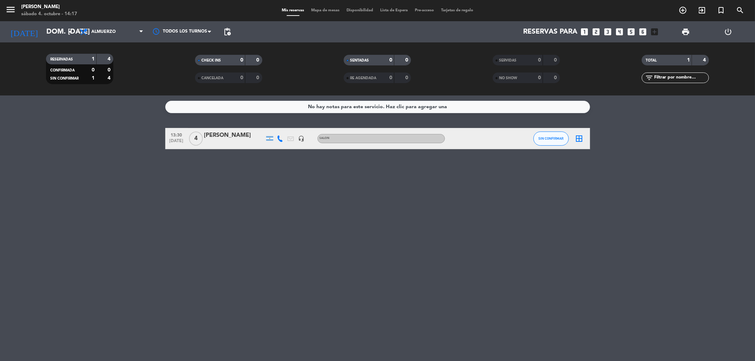
click at [577, 140] on icon "border_all" at bounding box center [579, 138] width 8 height 8
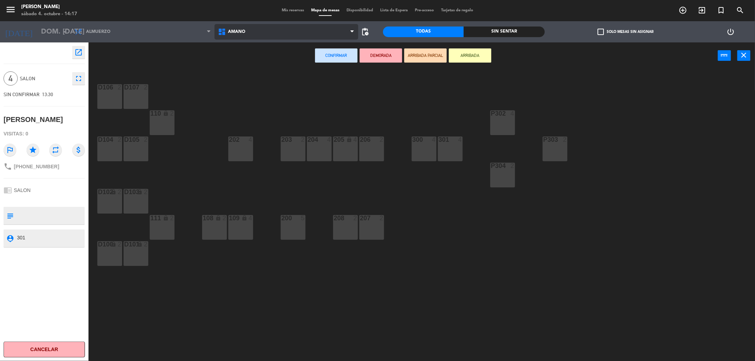
click at [235, 34] on span "AMANO" at bounding box center [236, 31] width 17 height 5
click at [447, 154] on div "301 4" at bounding box center [450, 149] width 25 height 25
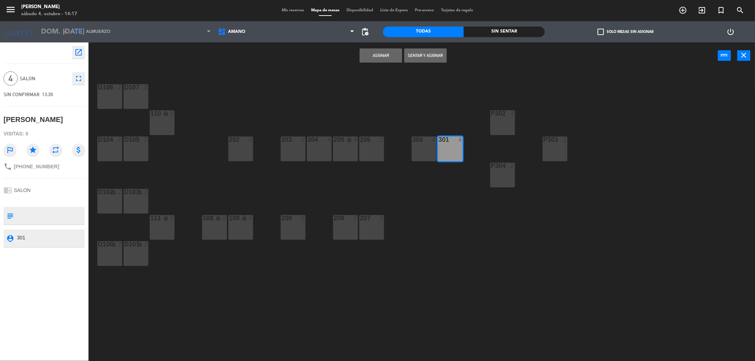
click at [389, 56] on button "Asignar" at bounding box center [380, 55] width 42 height 14
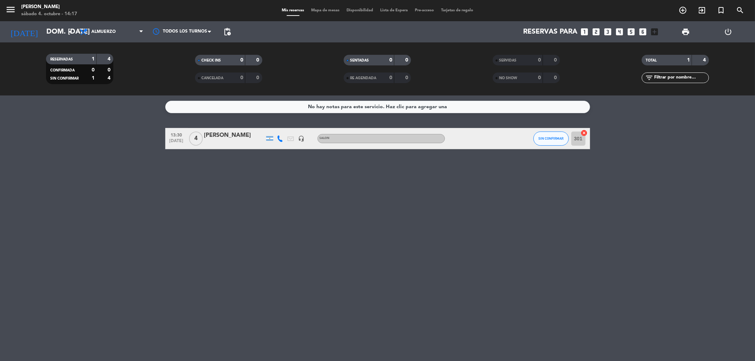
click at [305, 183] on div "No hay notas para este servicio. Haz clic para agregar una 13:30 [DATE] 4 [PERS…" at bounding box center [377, 229] width 755 height 266
click at [138, 163] on div "No hay notas para este servicio. Haz clic para agregar una 13:30 [DATE] 4 [PERS…" at bounding box center [377, 229] width 755 height 266
click at [73, 29] on icon "arrow_drop_down" at bounding box center [70, 32] width 8 height 8
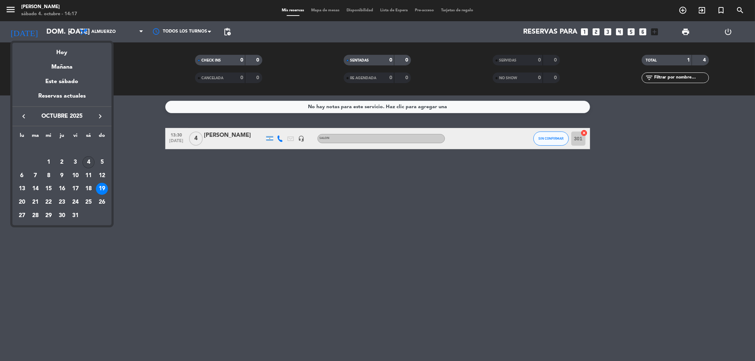
click at [91, 165] on div "4" at bounding box center [88, 162] width 12 height 12
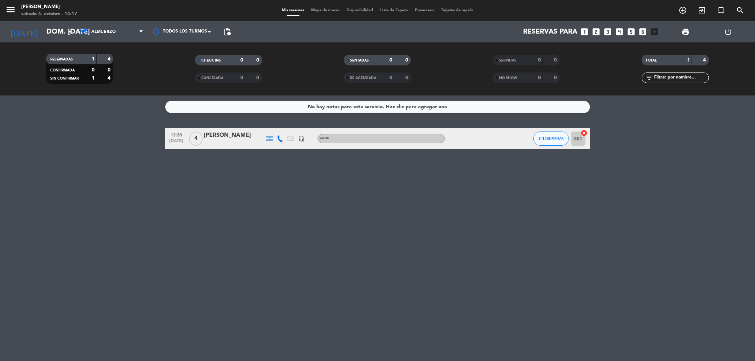
type input "sáb. [DATE]"
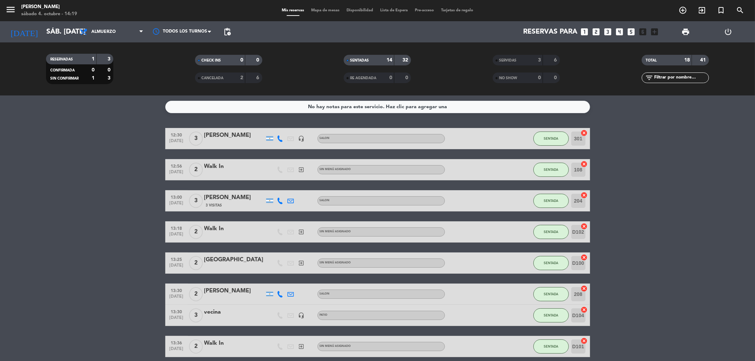
click at [71, 166] on bookings-row "12:30 [DATE] 3 hugo pusnet headset_mic SALON SENTADA 301 cancel 12:56 [DATE] 2 …" at bounding box center [377, 346] width 755 height 437
click at [565, 139] on button "SENTADA" at bounding box center [550, 139] width 35 height 14
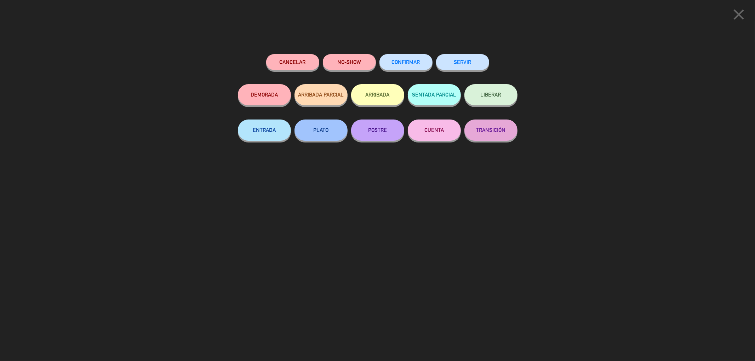
click at [489, 97] on span "LIBERAR" at bounding box center [490, 95] width 21 height 6
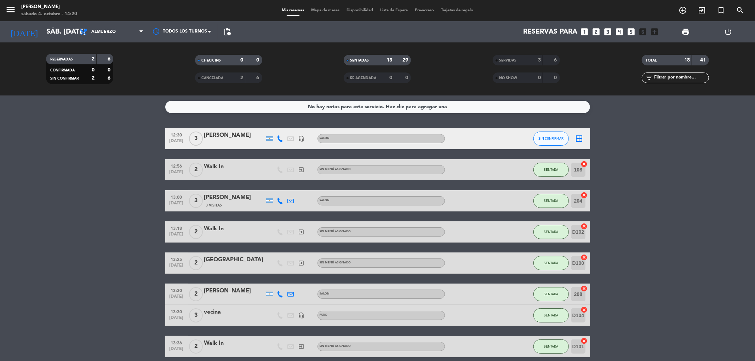
click at [677, 207] on bookings-row "12:30 [DATE] 3 hugo pusnet headset_mic SALON SIN CONFIRMAR border_all 12:56 [DA…" at bounding box center [377, 346] width 755 height 437
click at [548, 138] on span "SIN CONFIRMAR" at bounding box center [550, 139] width 25 height 4
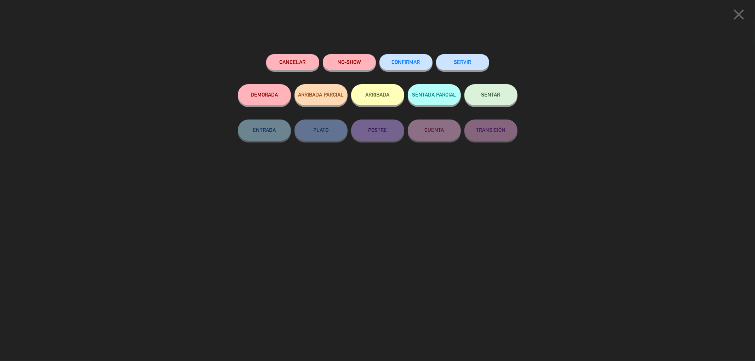
click at [384, 183] on div "Cancelar NO-SHOW CONFIRMAR SERVIR DEMORADA ARRIBADA PARCIAL ARRIBADA SENTADA PA…" at bounding box center [377, 205] width 289 height 312
click at [356, 246] on div "Cancelar NO-SHOW CONFIRMAR SERVIR DEMORADA ARRIBADA PARCIAL ARRIBADA SENTADA PA…" at bounding box center [377, 205] width 289 height 312
click at [374, 97] on button "ARRIBADA" at bounding box center [377, 94] width 53 height 21
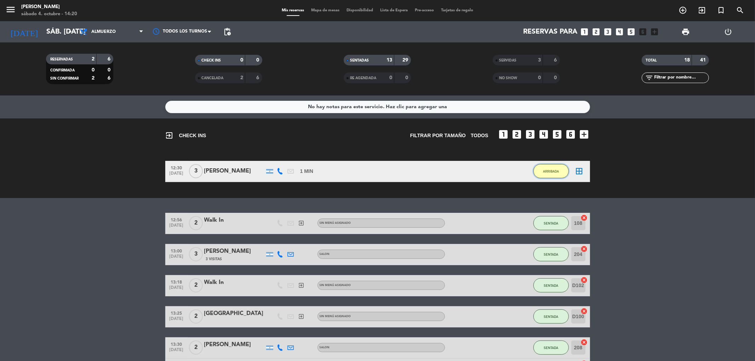
click at [555, 169] on span "ARRIBADA" at bounding box center [551, 171] width 16 height 4
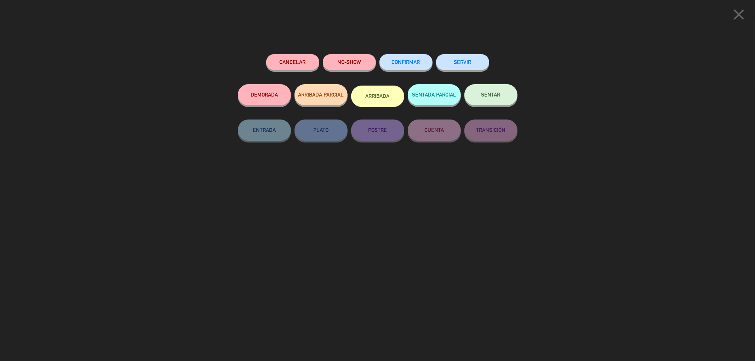
click at [489, 94] on span "SENTAR" at bounding box center [490, 95] width 19 height 6
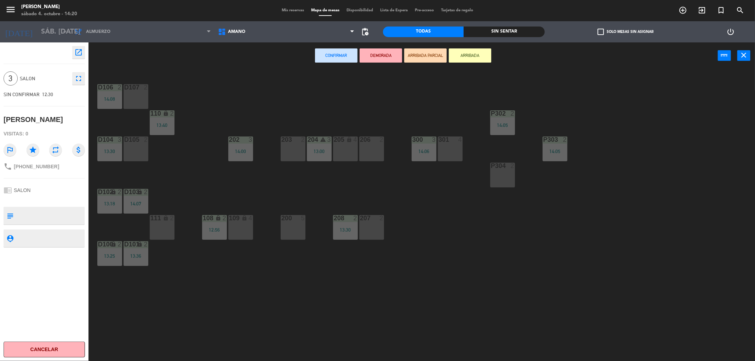
click at [466, 228] on div "D106 2 14:08 D107 2 P302 2 14:05 110 lock 2 13:40 202 3 14:00 203 2 204 warning…" at bounding box center [425, 217] width 659 height 292
click at [104, 332] on div "D106 2 14:08 D107 2 P302 2 14:05 110 lock 2 13:40 202 3 14:00 203 2 204 warning…" at bounding box center [425, 217] width 659 height 292
